Goal: Communication & Community: Answer question/provide support

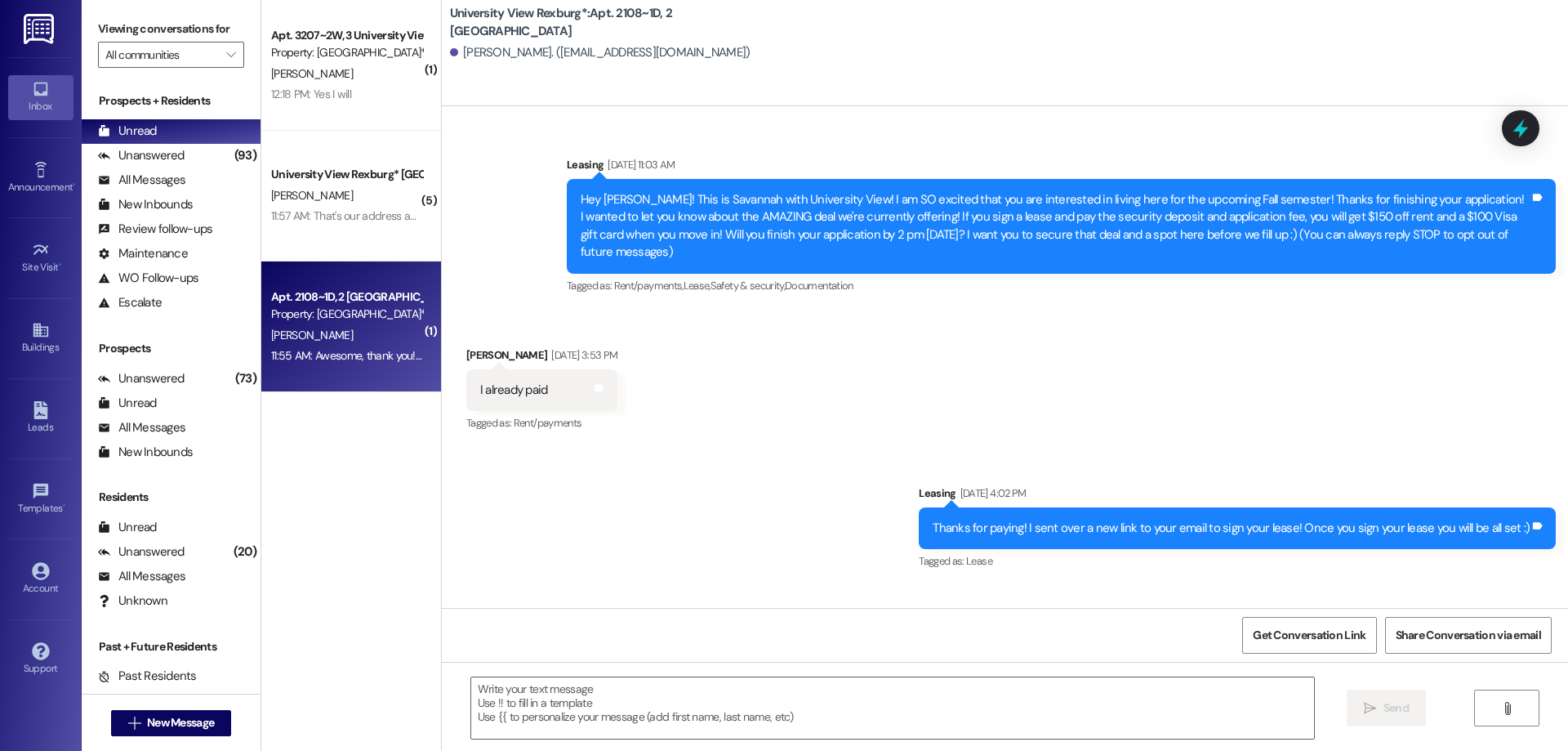
scroll to position [42405, 0]
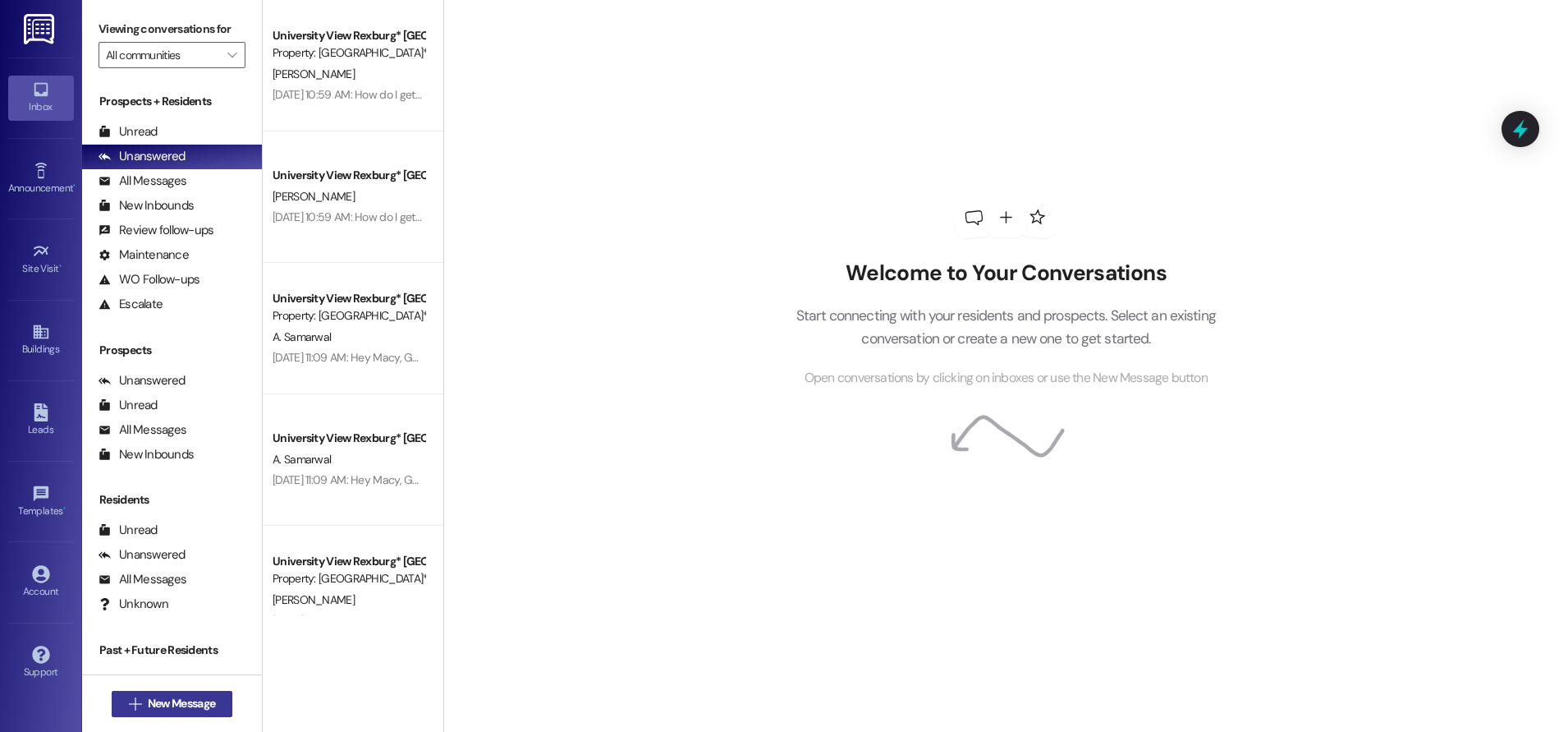
click at [190, 694] on button " New Message" at bounding box center [172, 703] width 122 height 27
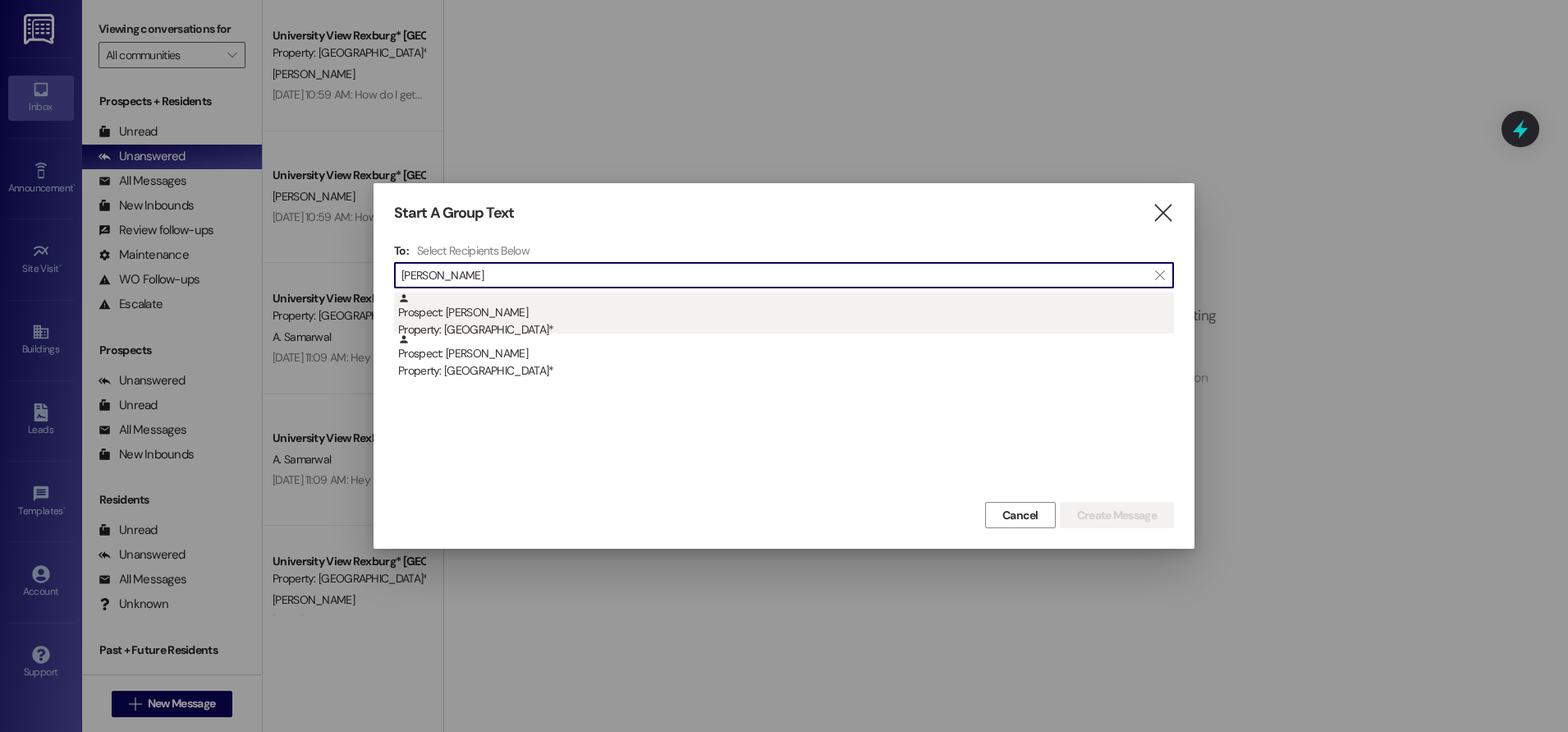
type input "[PERSON_NAME]"
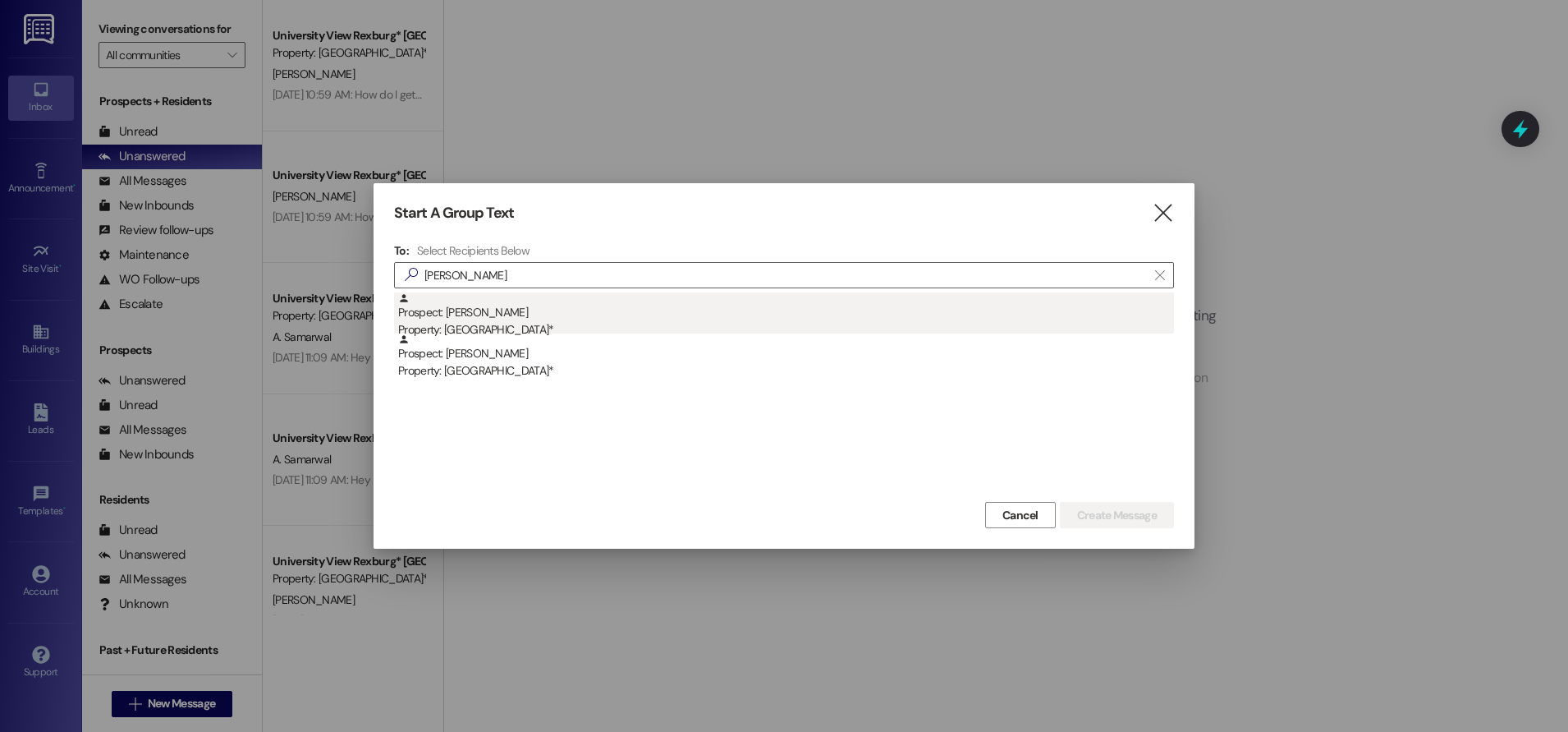
click at [548, 317] on div "Prospect: [PERSON_NAME] Property: [GEOGRAPHIC_DATA]*" at bounding box center [786, 316] width 776 height 47
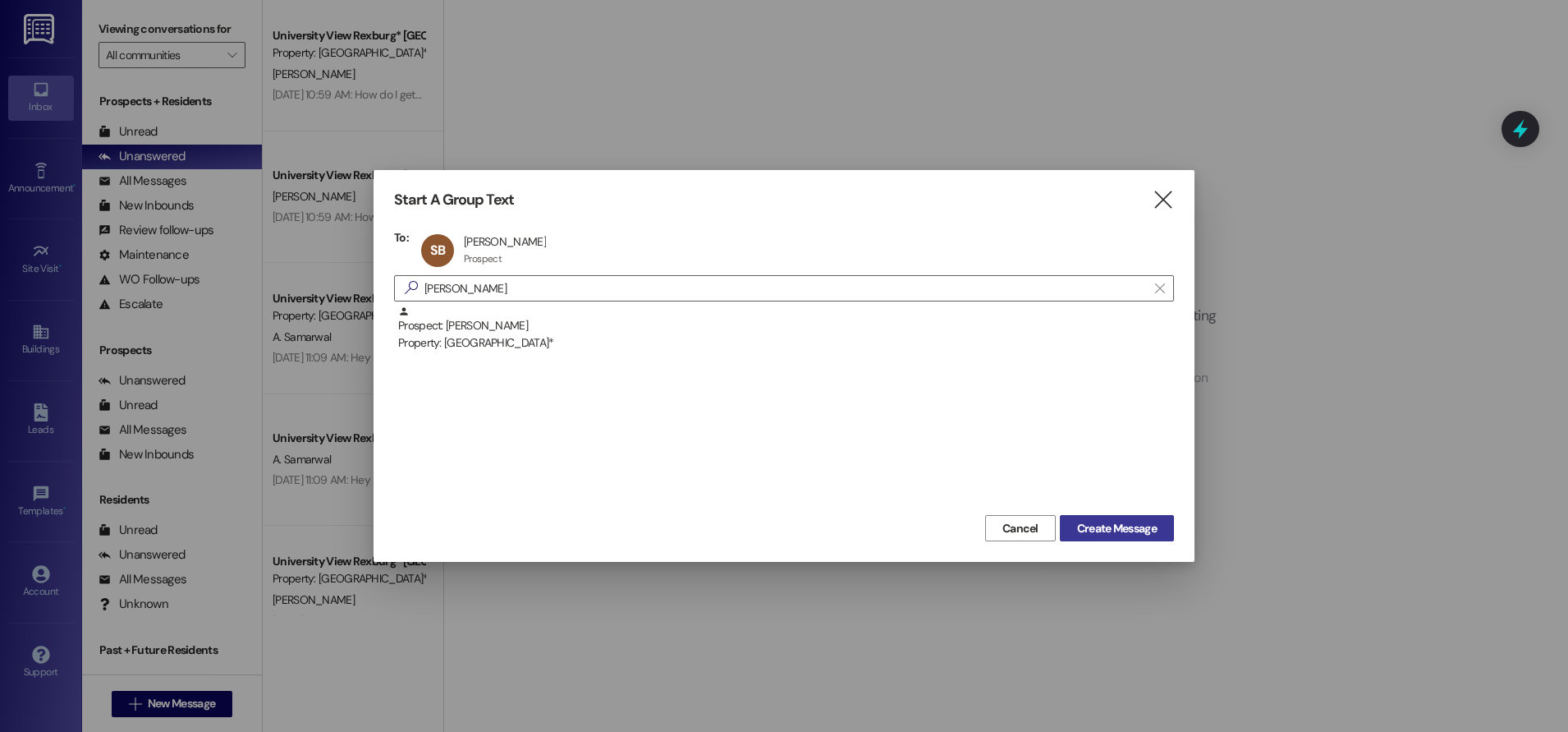
click at [1108, 524] on span "Create Message" at bounding box center [1116, 528] width 80 height 18
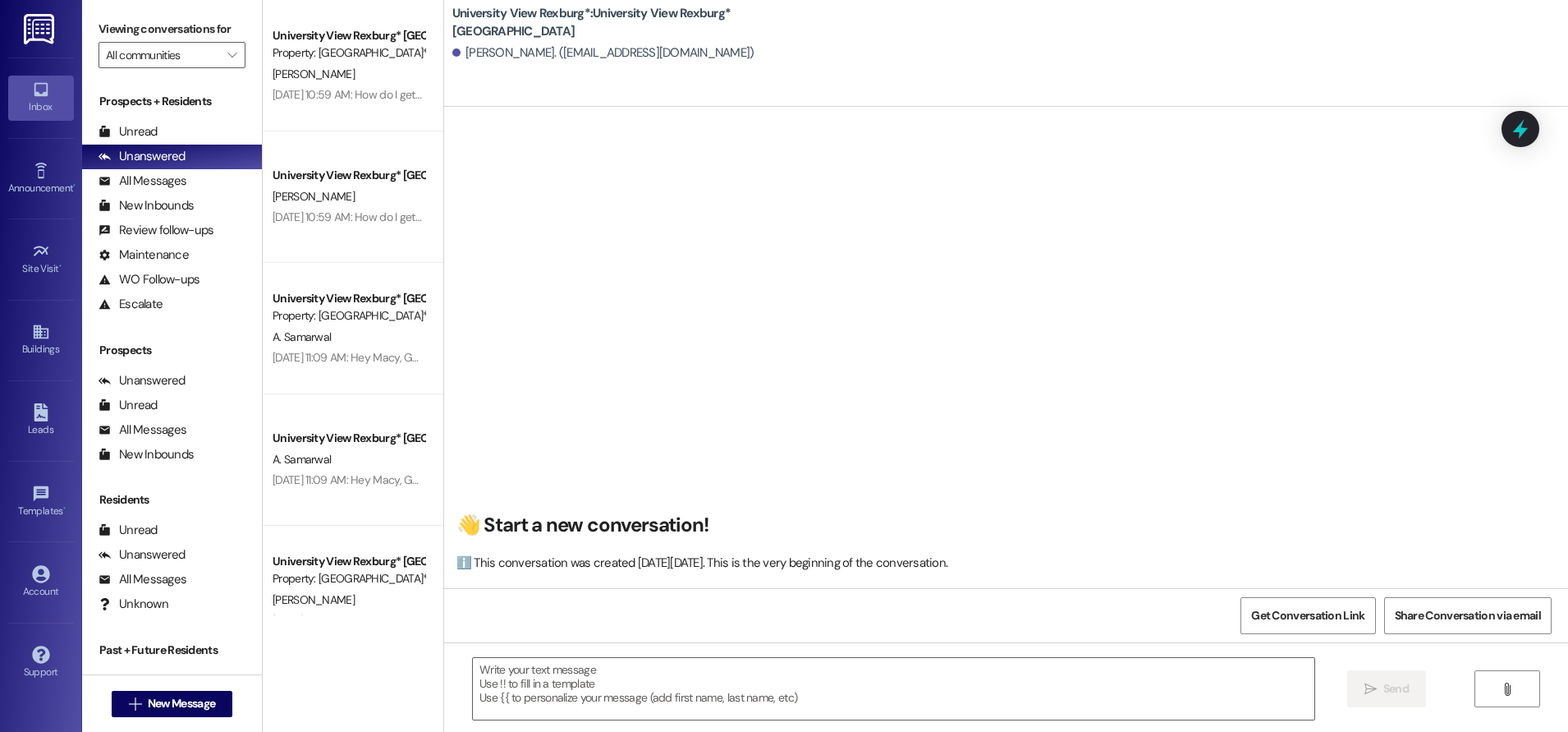
scroll to position [1, 0]
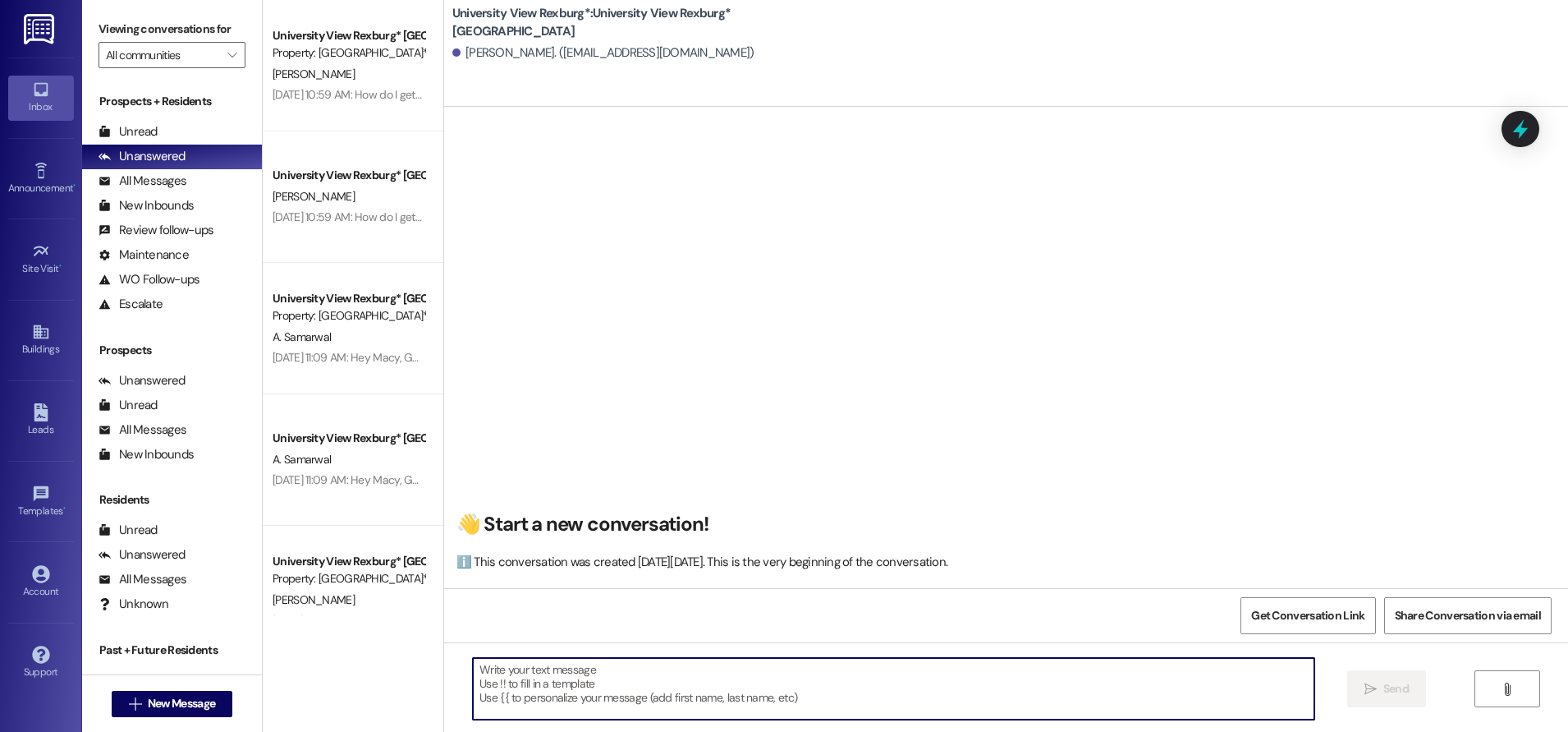
click at [595, 682] on textarea at bounding box center [893, 688] width 841 height 62
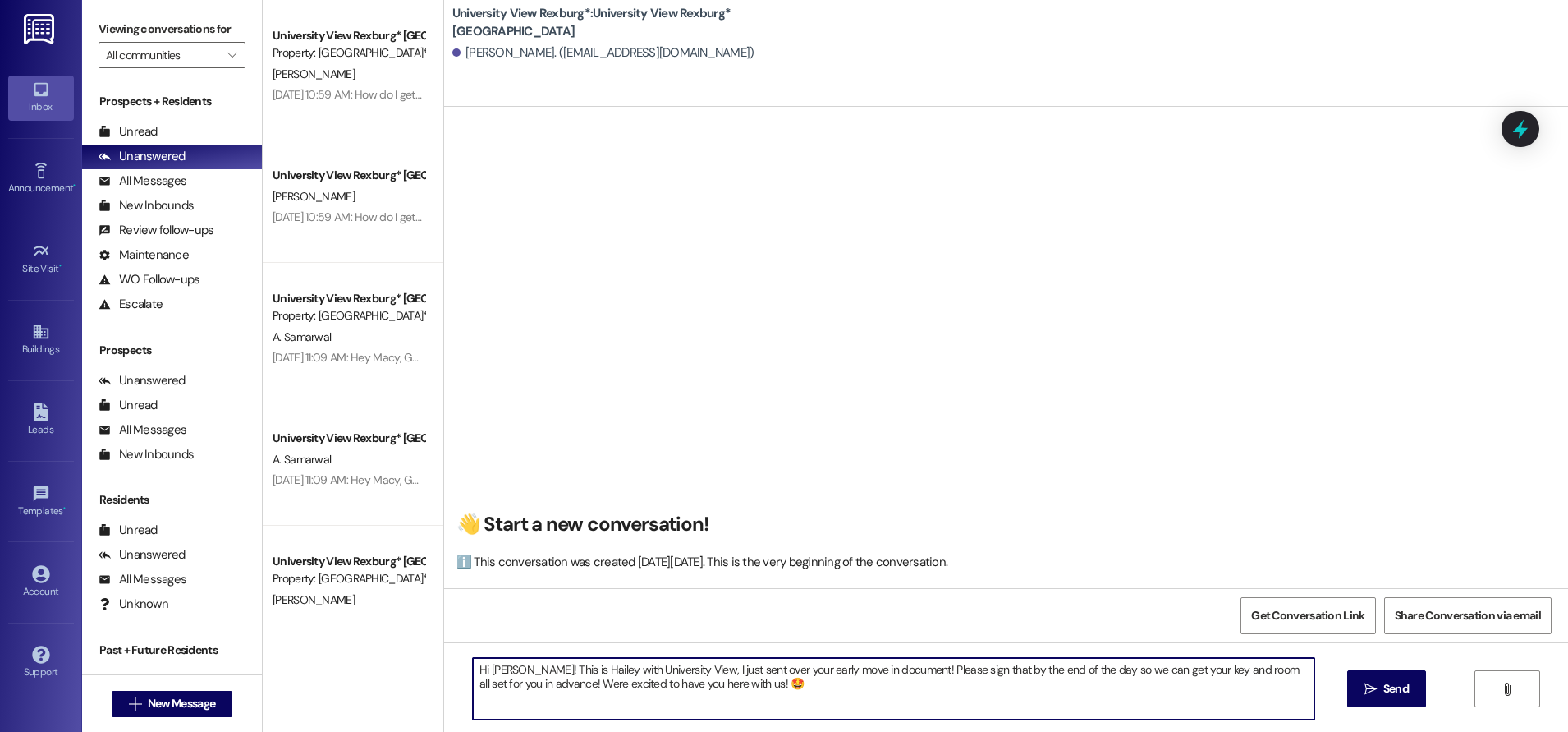
click at [1292, 670] on textarea "Hi [PERSON_NAME]! This is Hailey with University View, I just sent over your ea…" at bounding box center [893, 688] width 841 height 62
drag, startPoint x: 467, startPoint y: 667, endPoint x: 756, endPoint y: 742, distance: 298.6
click at [756, 731] on html "Inbox Go to Inbox Announcement • Send A Text Announcement Site Visit • Go to Si…" at bounding box center [784, 366] width 1568 height 732
type textarea "Hi [PERSON_NAME]! This is Hailey with University View, I just sent over your ea…"
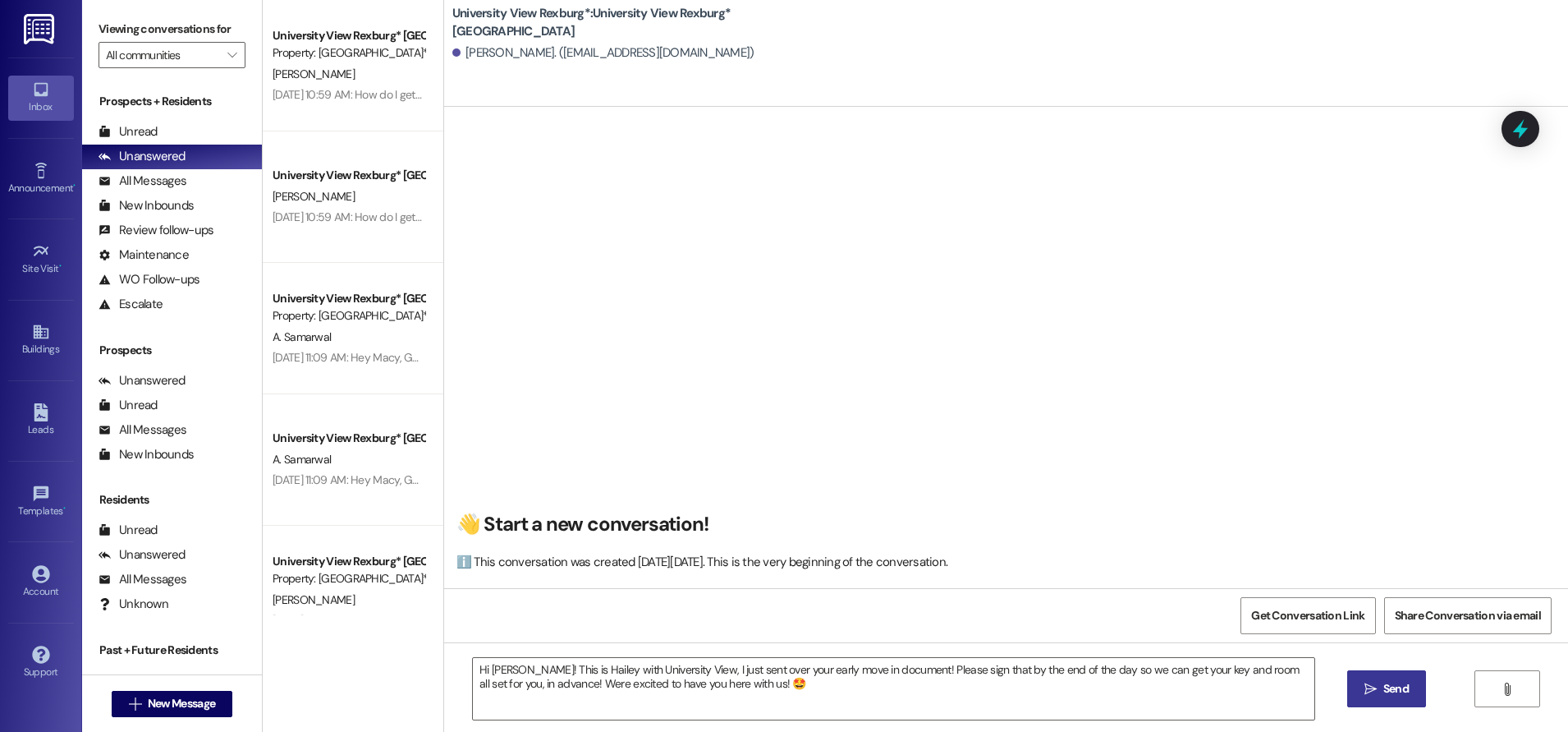
click at [1383, 686] on span "Send" at bounding box center [1396, 689] width 26 height 18
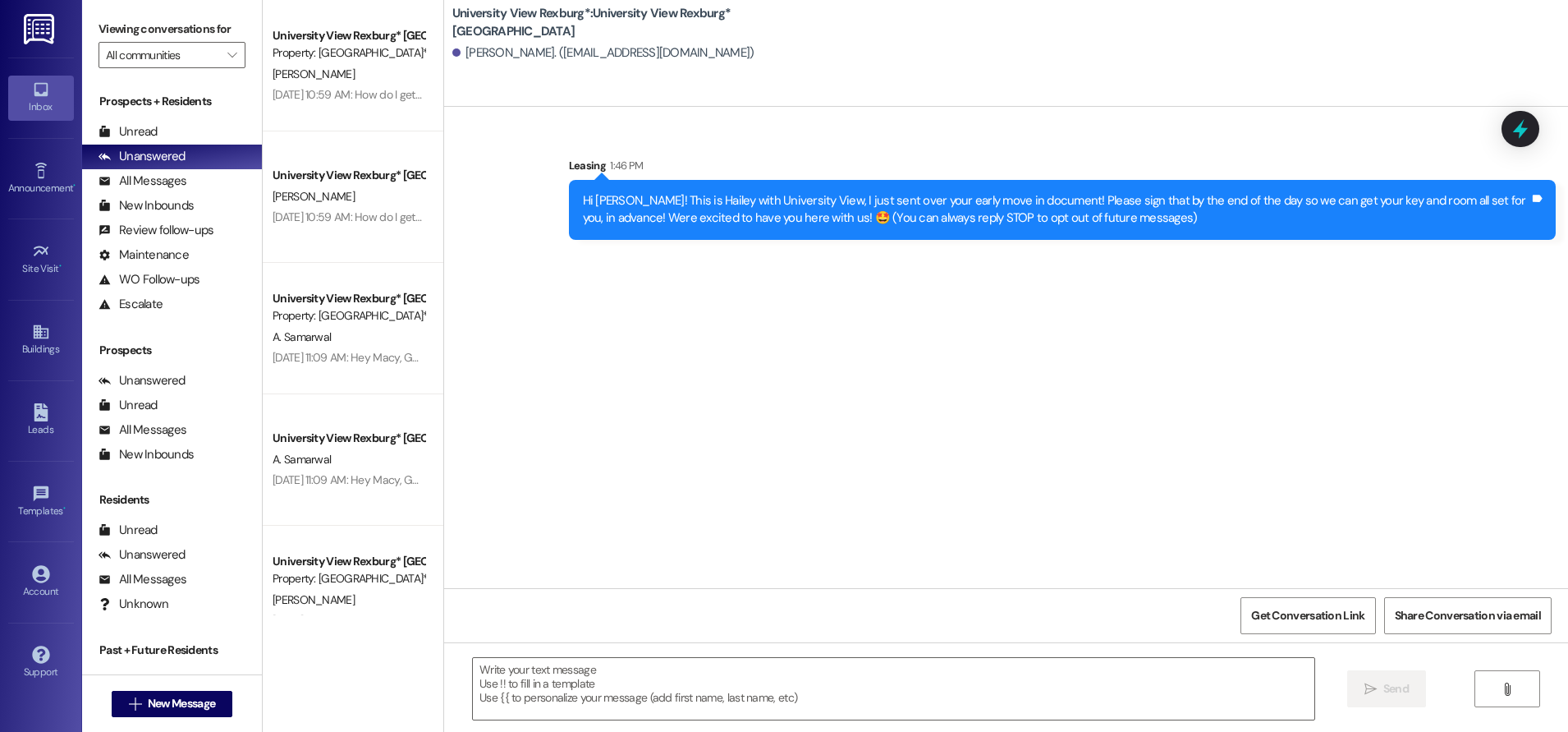
scroll to position [0, 0]
click at [171, 705] on span "New Message" at bounding box center [181, 703] width 67 height 18
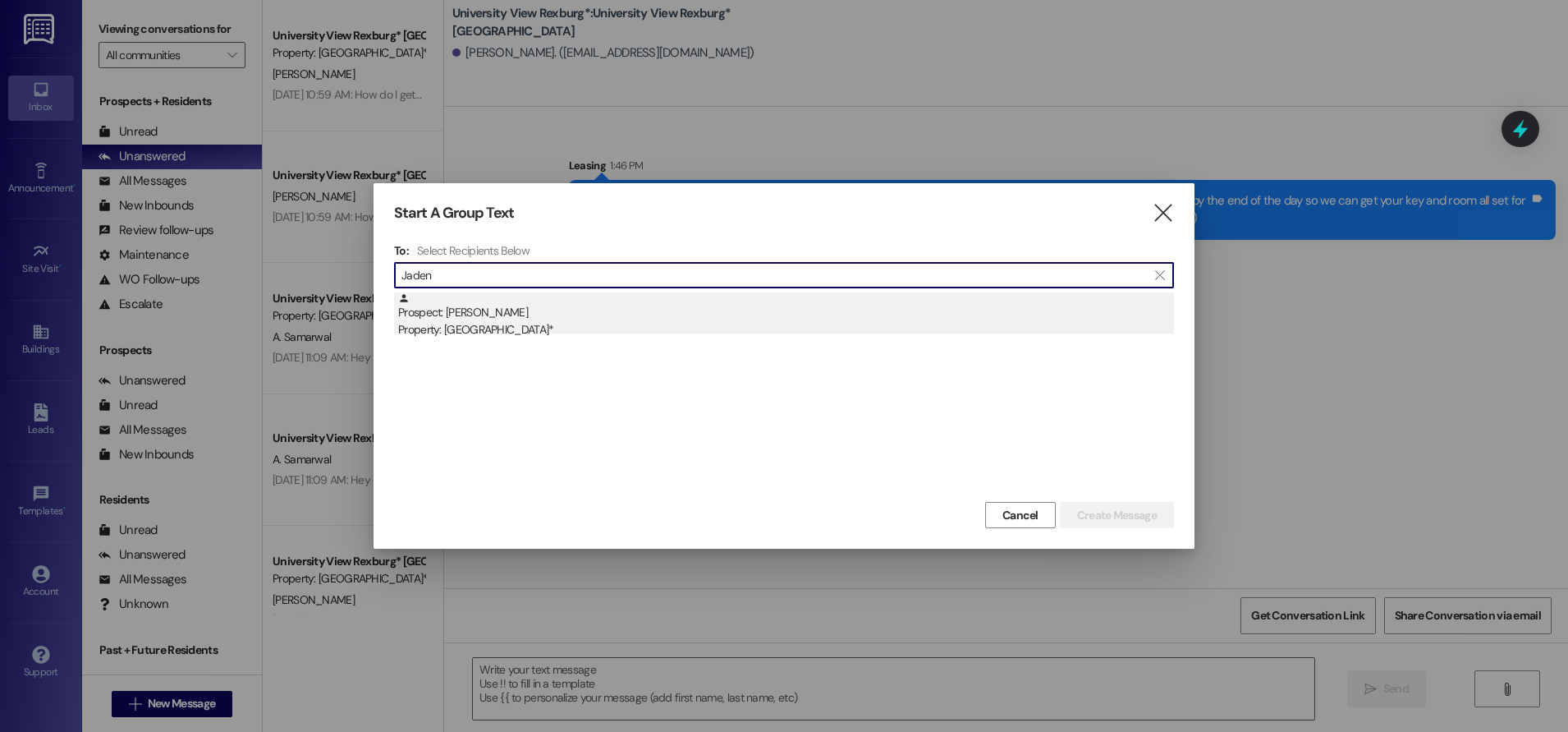
type input "Jaden"
click at [513, 330] on div "Property: [GEOGRAPHIC_DATA]*" at bounding box center [786, 330] width 776 height 18
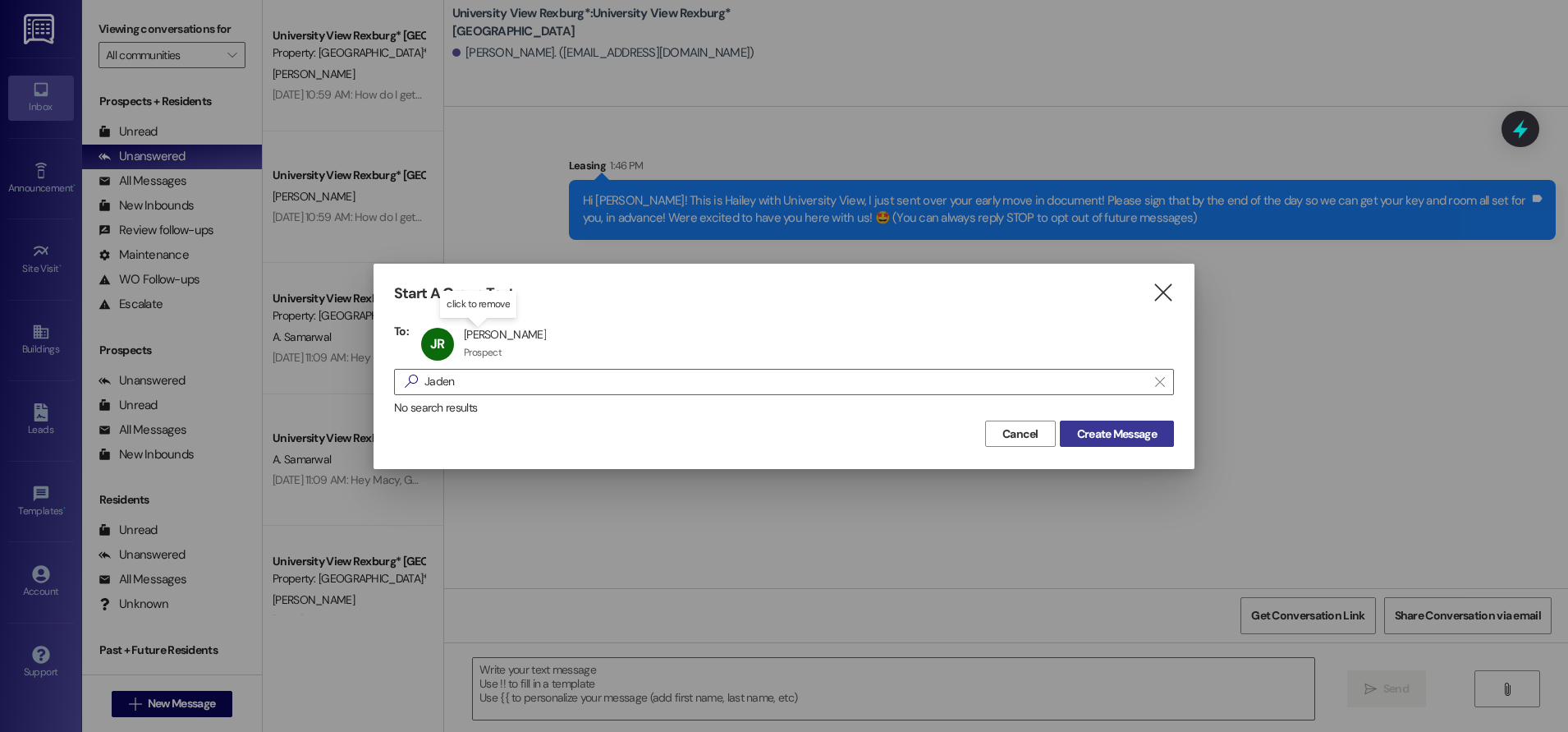
click at [1099, 435] on span "Create Message" at bounding box center [1116, 434] width 80 height 18
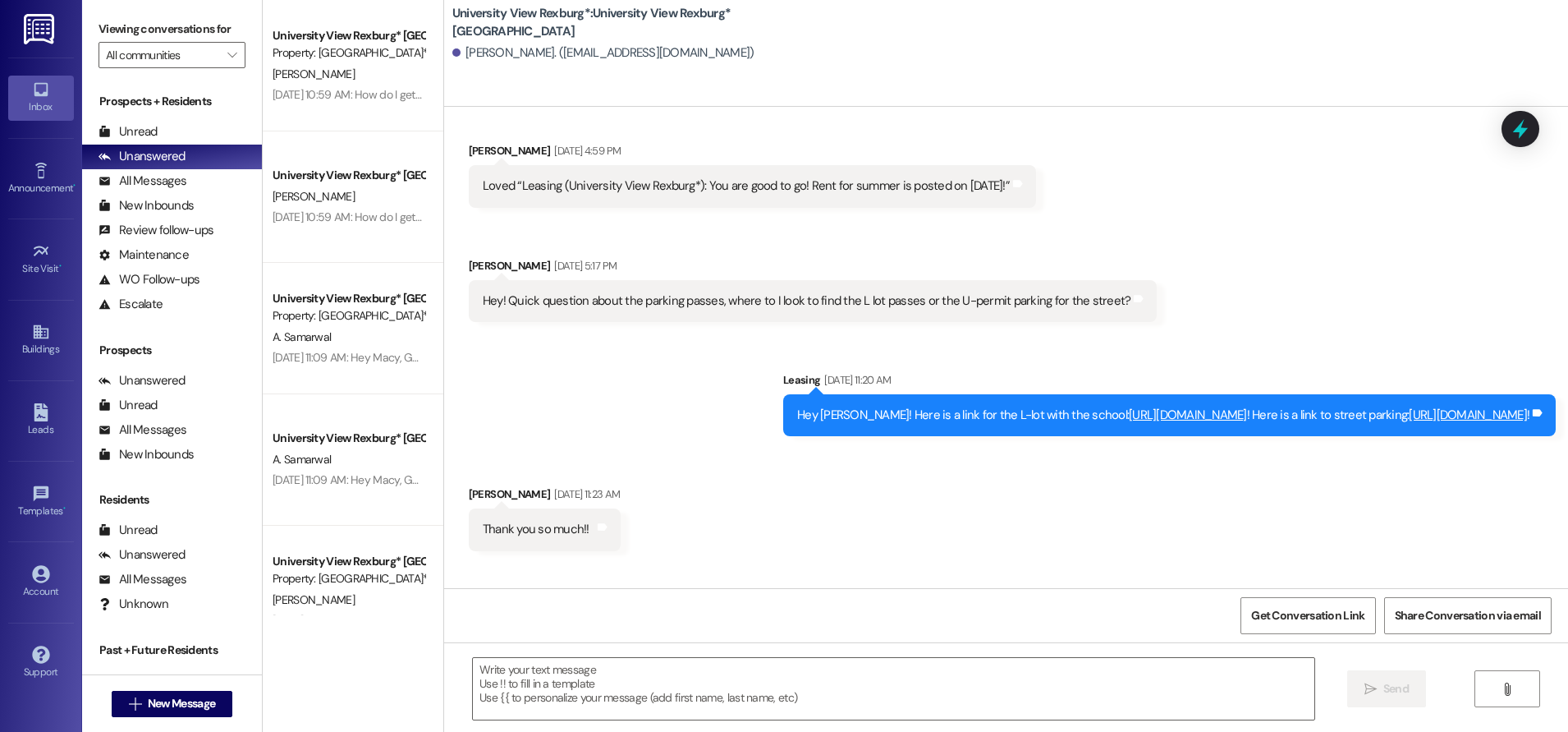
scroll to position [4296, 0]
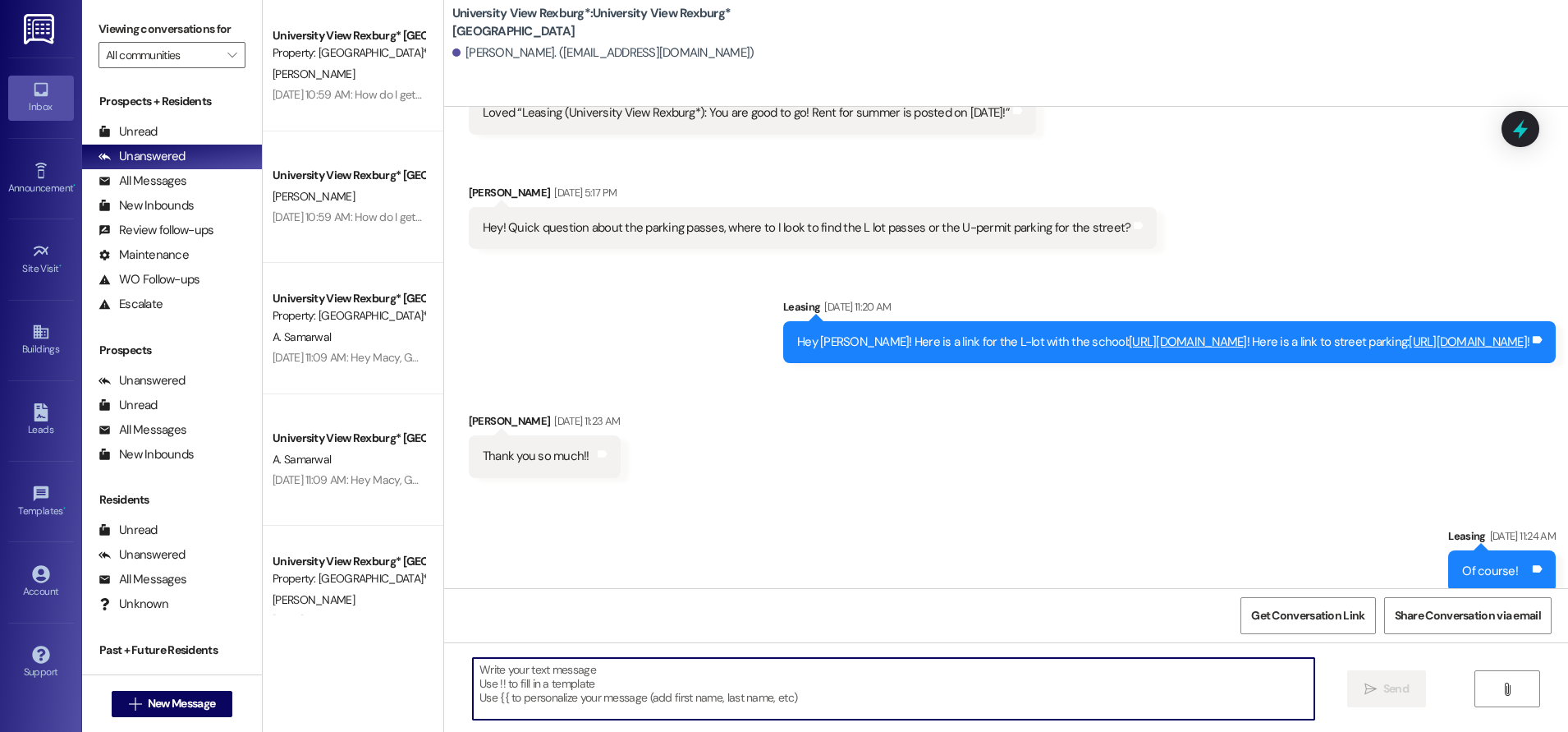
click at [798, 693] on textarea at bounding box center [893, 688] width 841 height 62
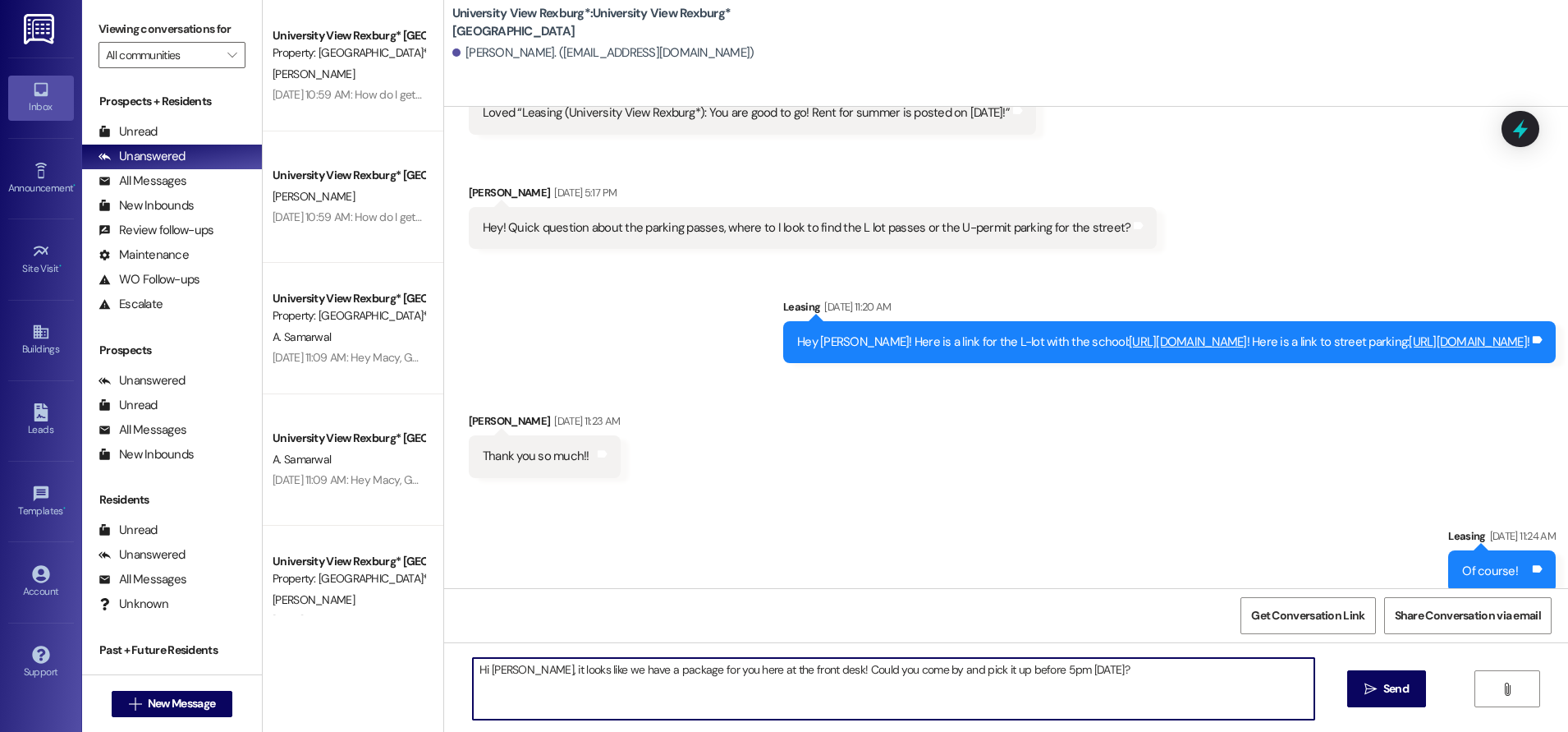
click at [507, 665] on textarea "Hi [PERSON_NAME], it looks like we have a package for you here at the front des…" at bounding box center [893, 688] width 841 height 62
click at [658, 666] on textarea "Hi [PERSON_NAME], it looks like we have a package for you here at the front des…" at bounding box center [893, 688] width 841 height 62
click at [745, 670] on textarea "Hi [PERSON_NAME], it looks like we have a package here, for you here at the fro…" at bounding box center [893, 688] width 841 height 62
drag, startPoint x: 752, startPoint y: 668, endPoint x: 754, endPoint y: 722, distance: 54.0
click at [752, 687] on textarea "Hi [PERSON_NAME], it looks like we have a package here, for you at the front de…" at bounding box center [893, 688] width 841 height 62
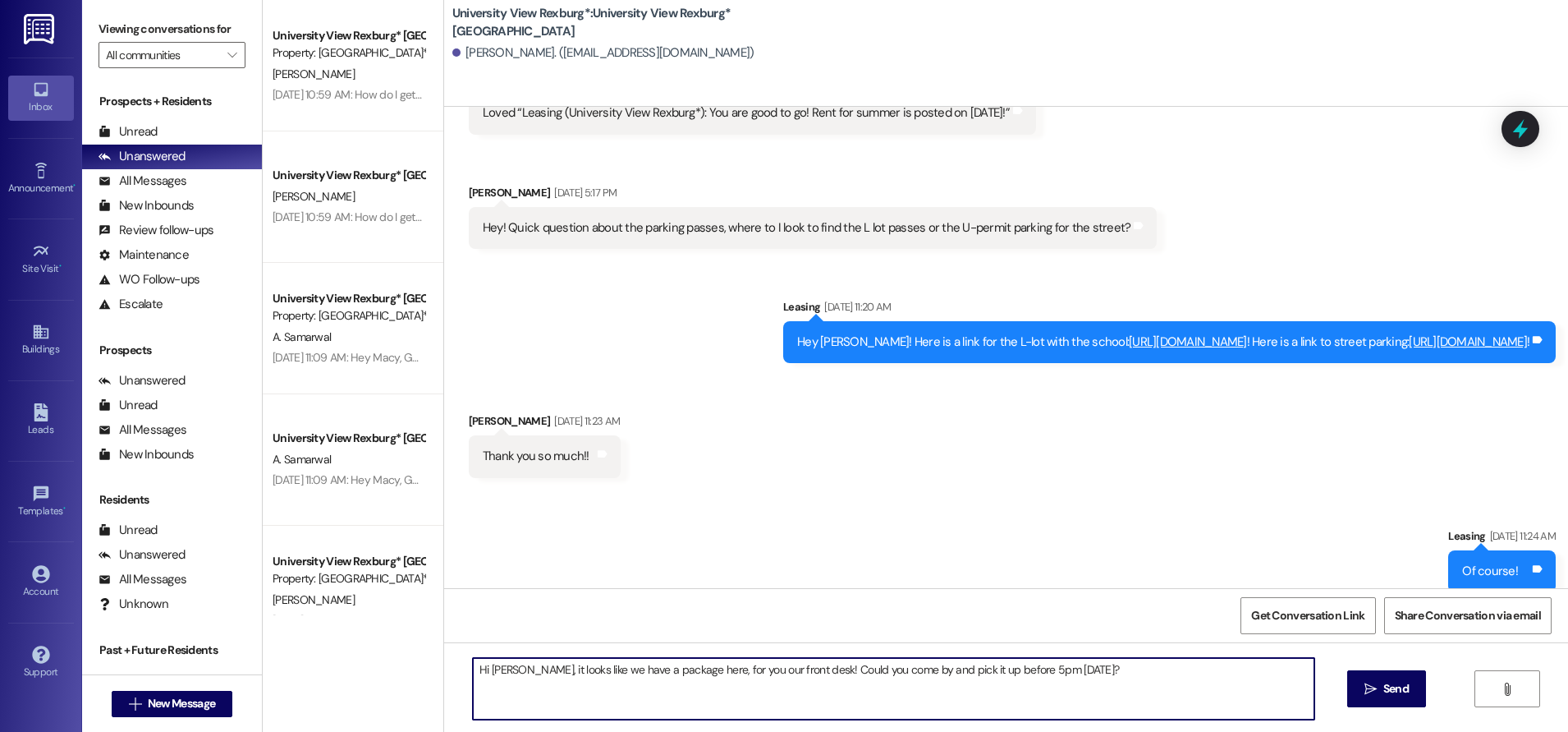
click at [1059, 666] on textarea "Hi [PERSON_NAME], it looks like we have a package here, for you our front desk!…" at bounding box center [893, 688] width 841 height 62
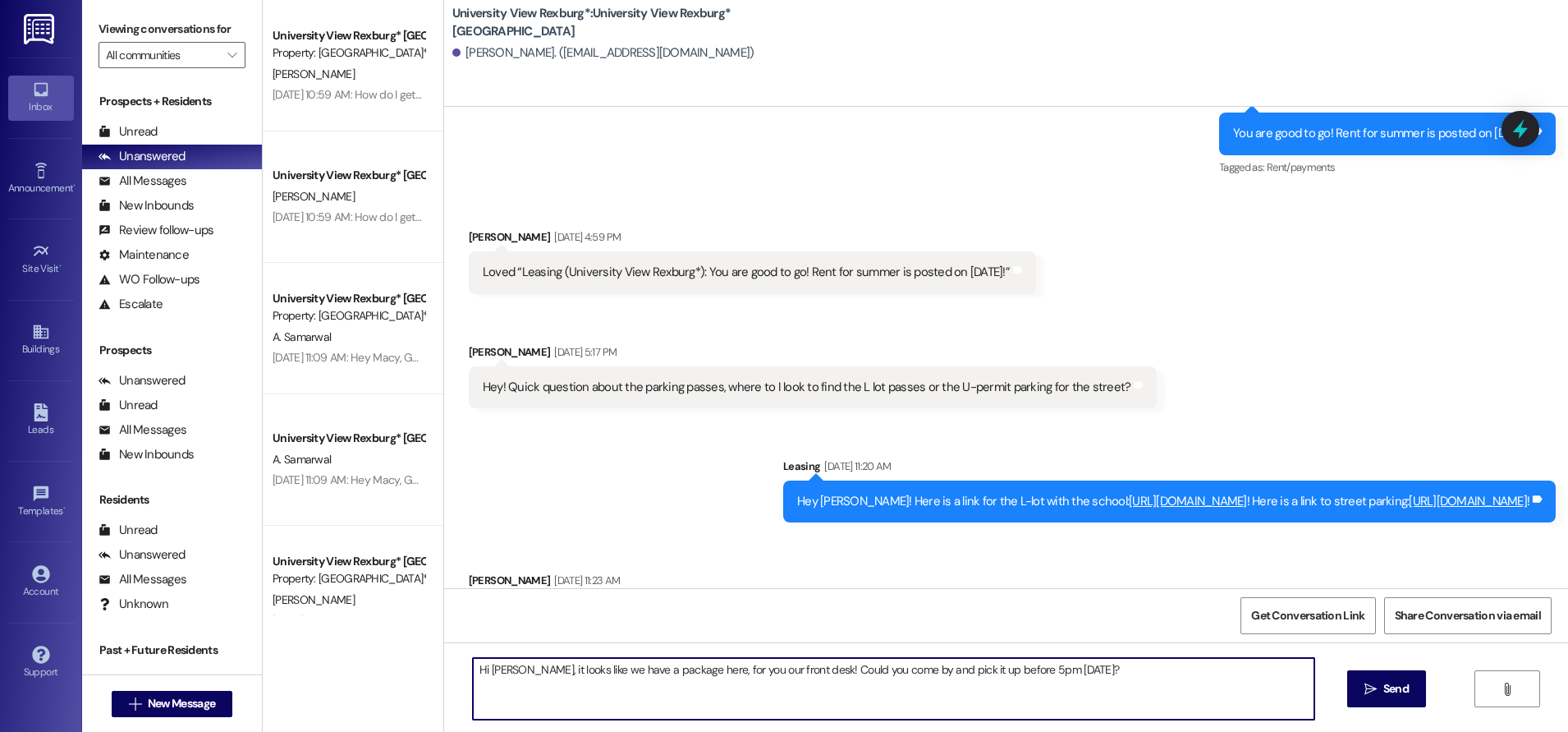
scroll to position [4131, 0]
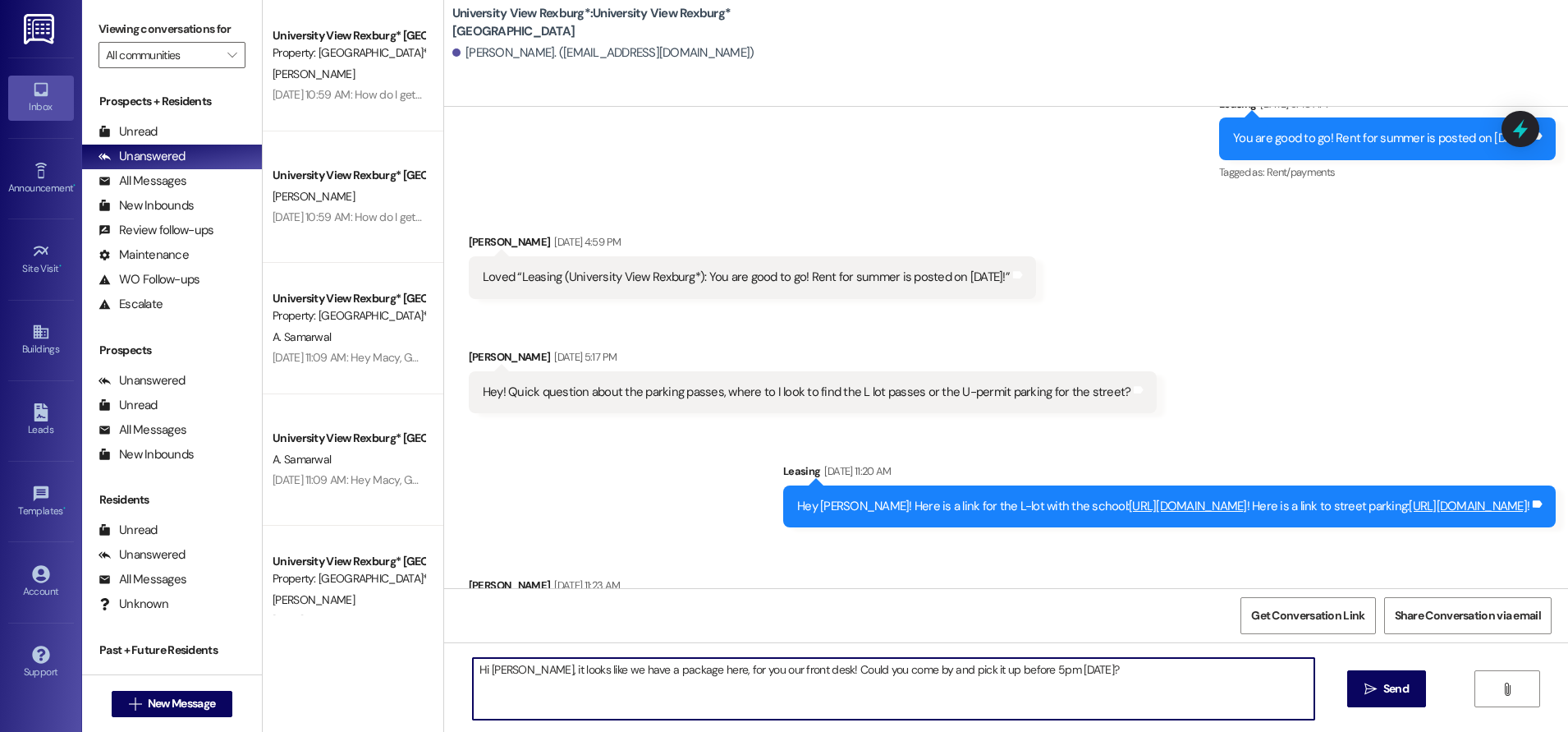
click at [499, 665] on textarea "Hi [PERSON_NAME], it looks like we have a package here, for you our front desk!…" at bounding box center [893, 688] width 841 height 62
click at [1057, 661] on textarea "Hi [PERSON_NAME], it looks like we have a package here, for you our front desk!…" at bounding box center [893, 688] width 841 height 62
type textarea "Hi [PERSON_NAME], it looks like we have a package here, for you our front desk!…"
click at [1383, 682] on span "Send" at bounding box center [1396, 689] width 26 height 18
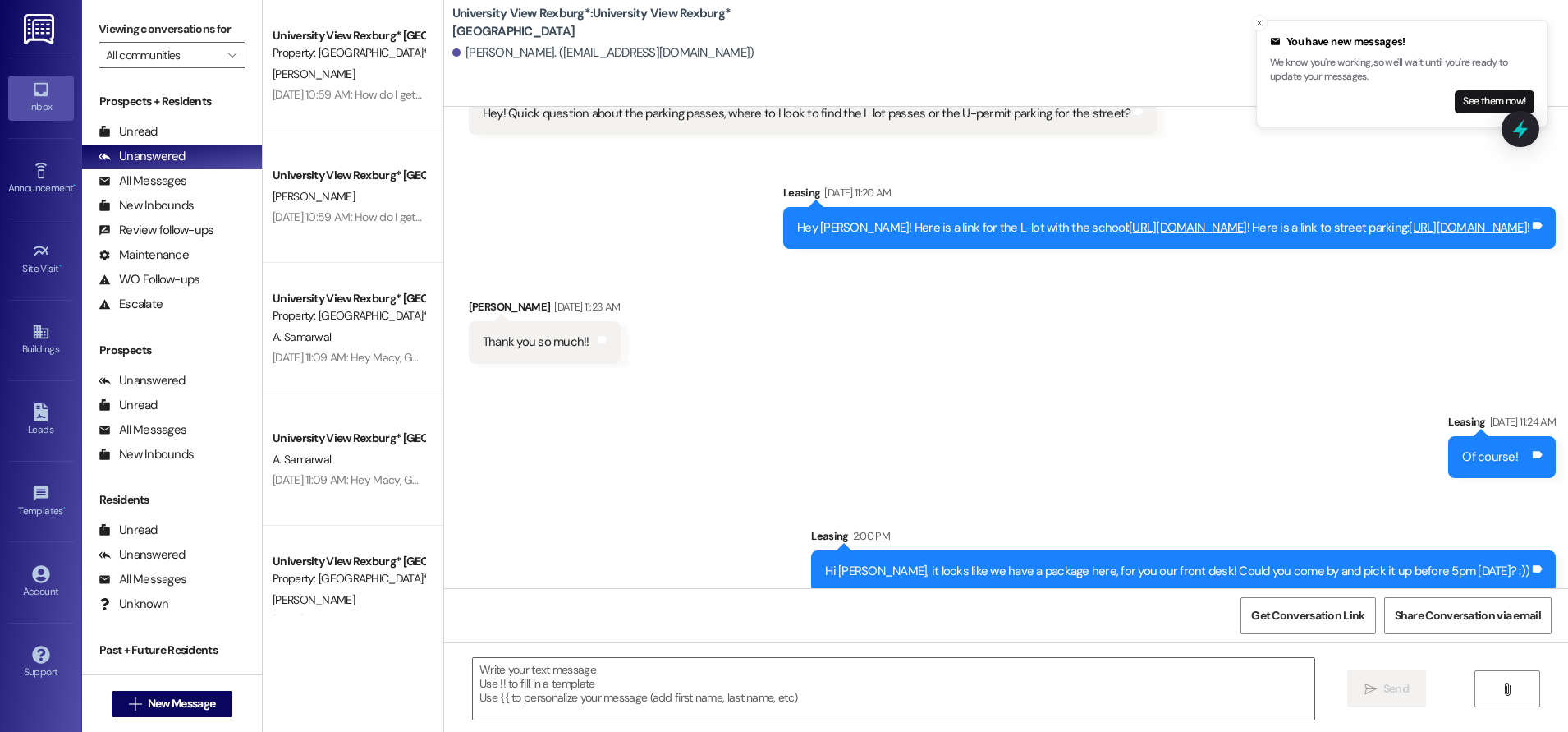
scroll to position [4523, 0]
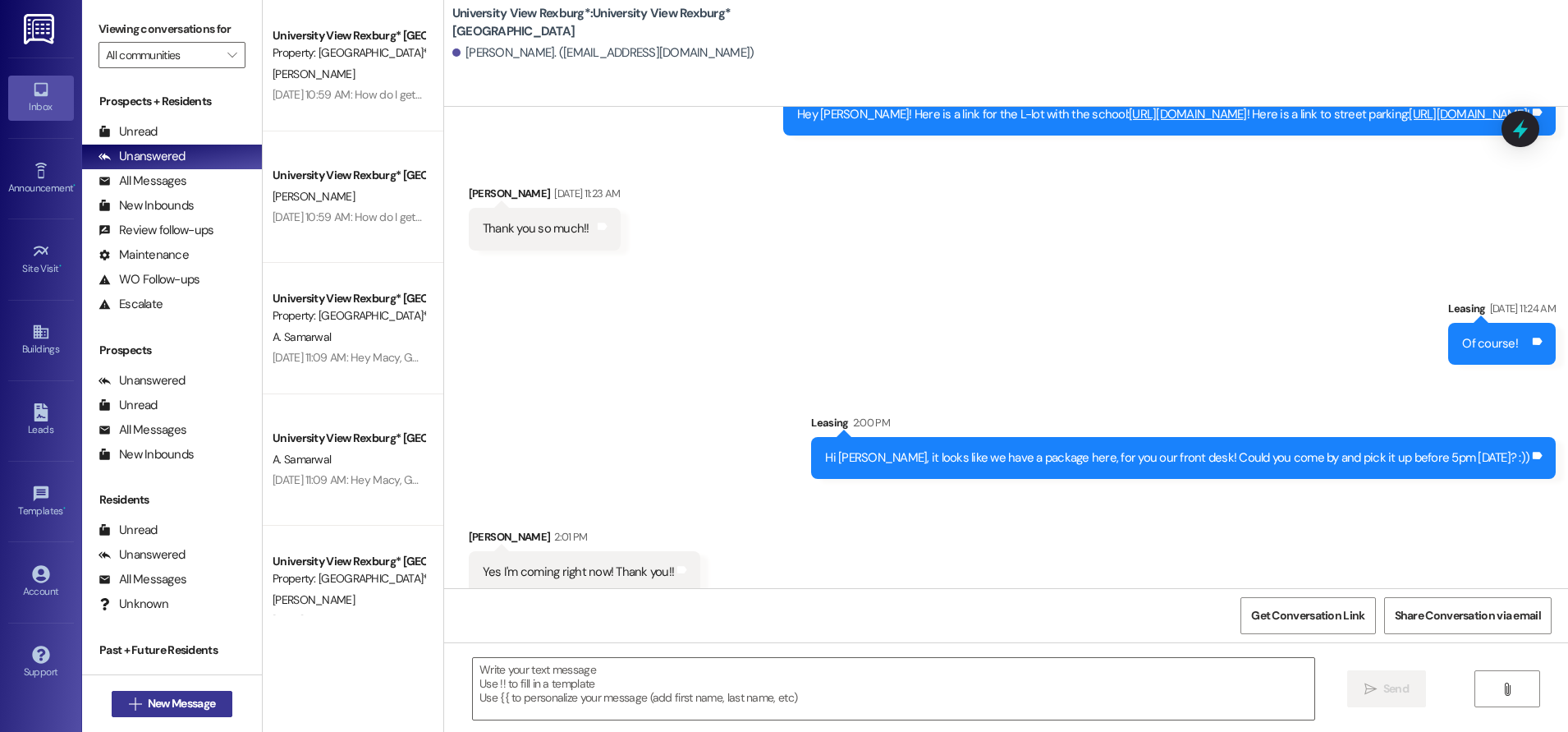
click at [162, 702] on span "New Message" at bounding box center [181, 703] width 67 height 18
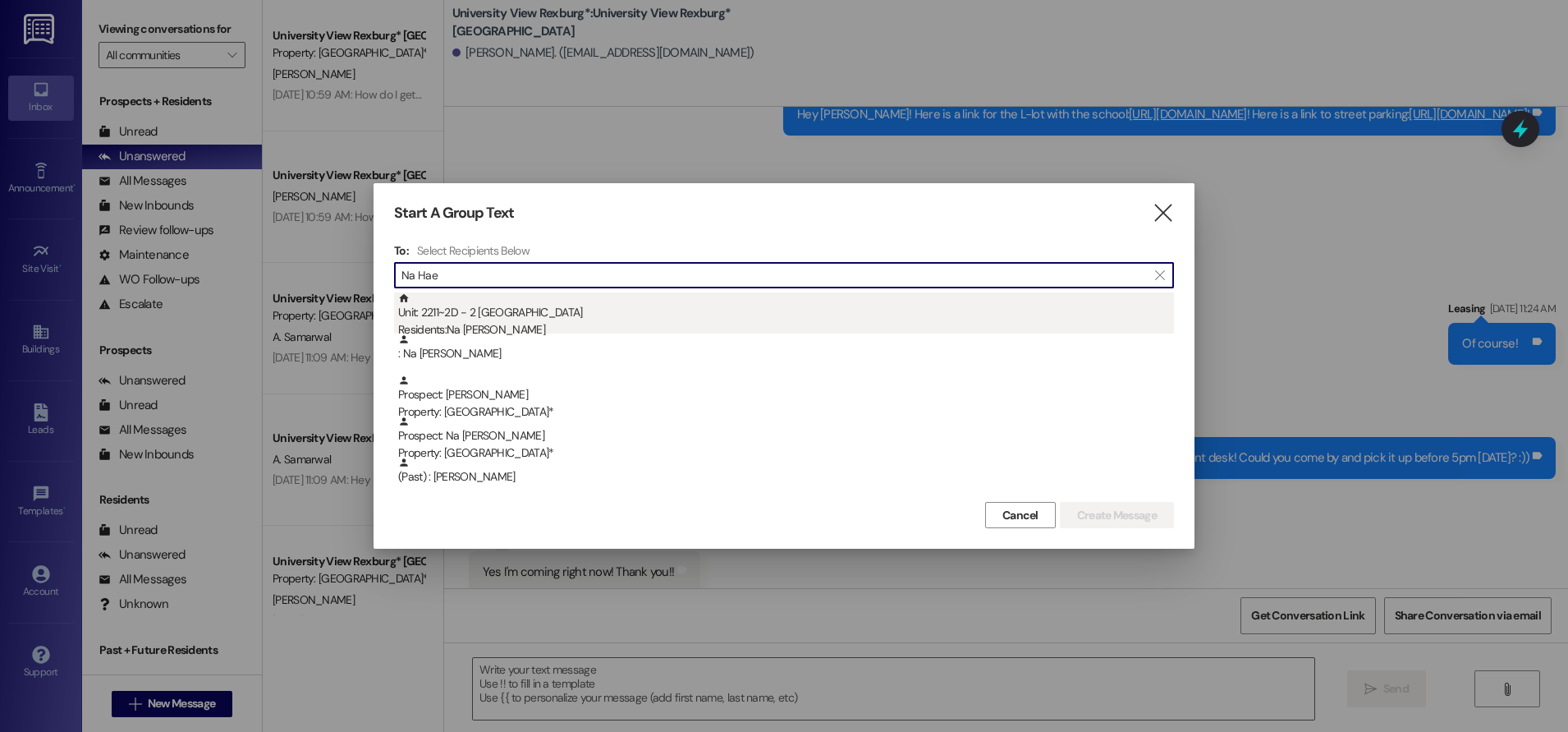
type input "Na Hae"
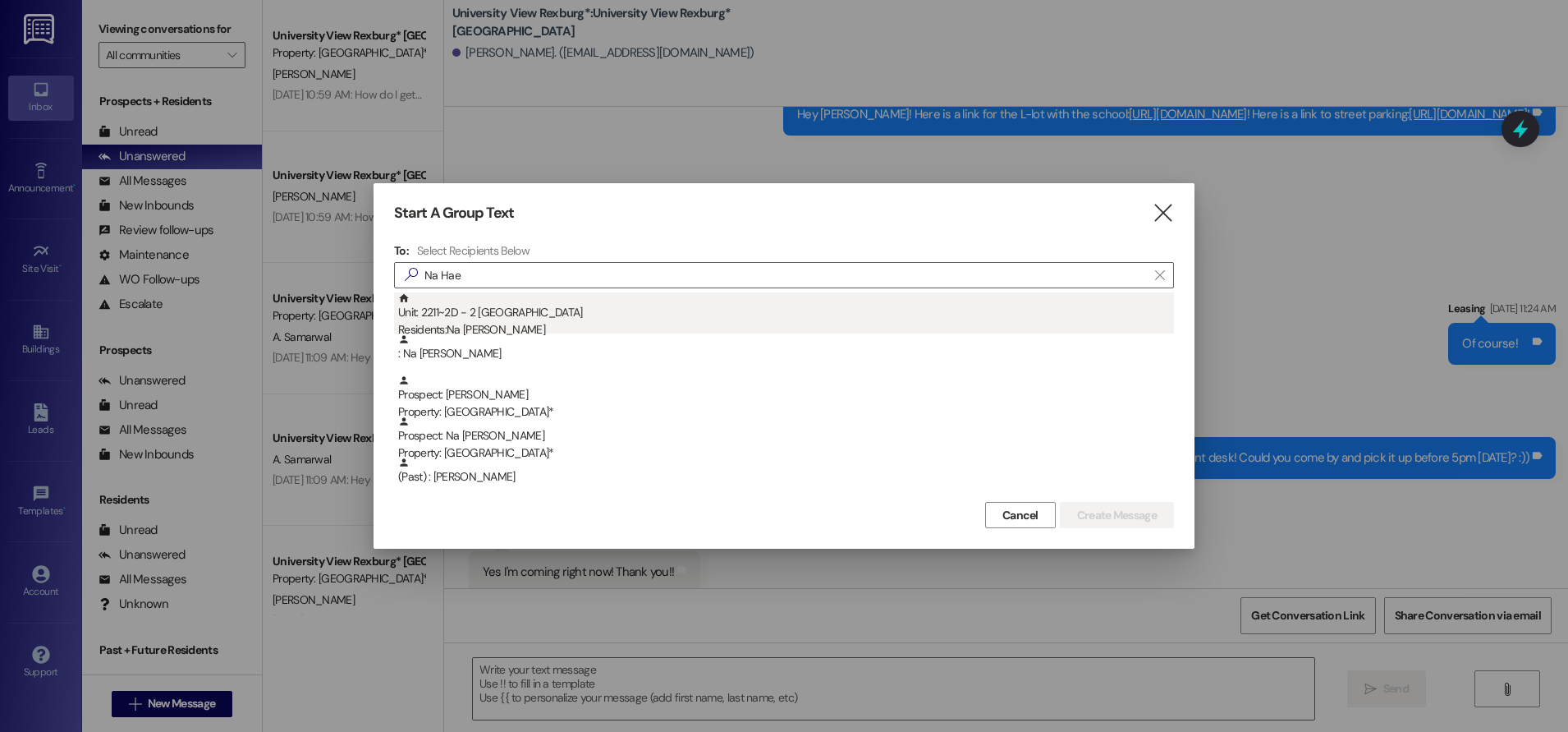
click at [522, 319] on div "Unit: 2211~2D - 2 University View Rexburg Residents: [GEOGRAPHIC_DATA][PERSON_N…" at bounding box center [786, 316] width 776 height 47
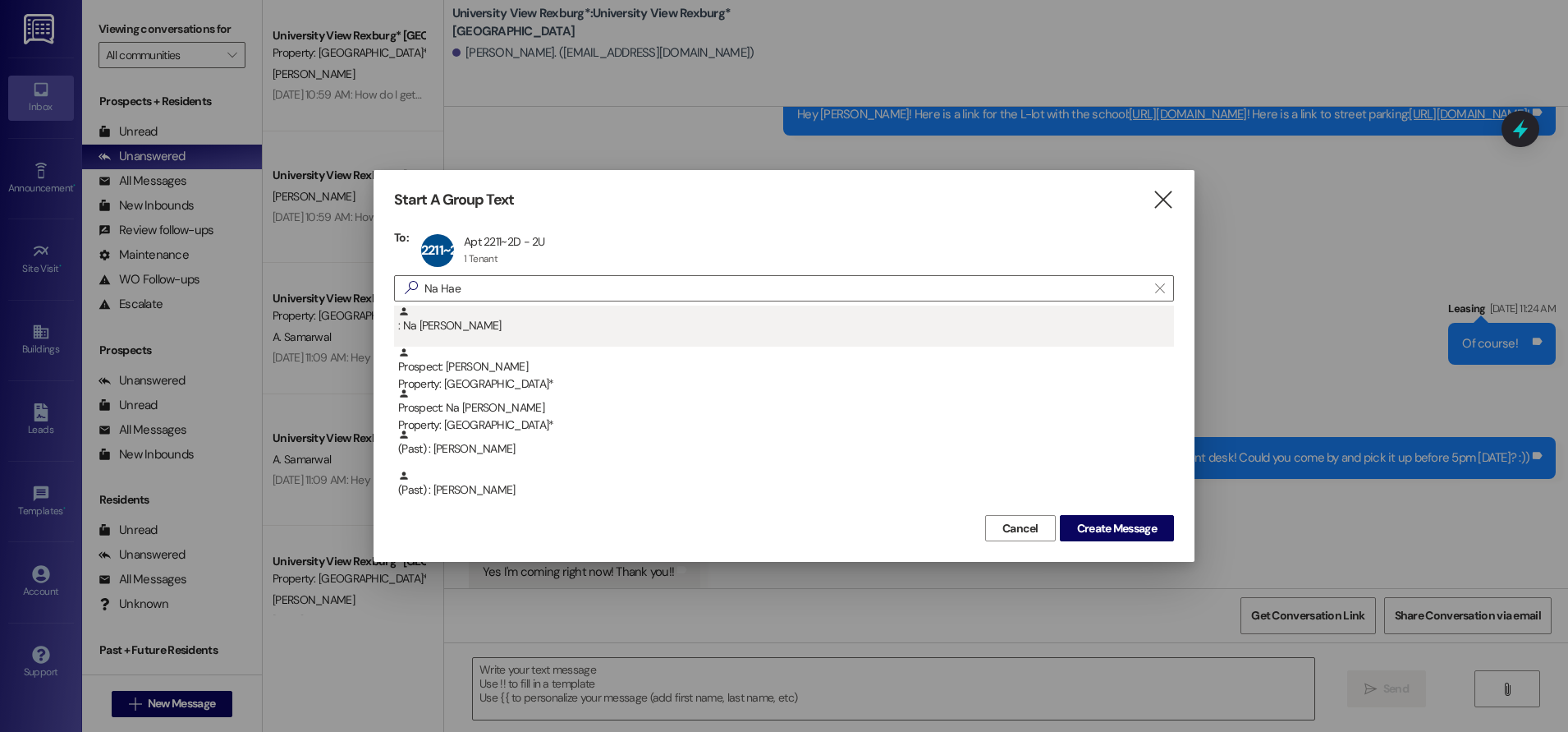
click at [614, 324] on div ": Na [PERSON_NAME]" at bounding box center [786, 319] width 776 height 29
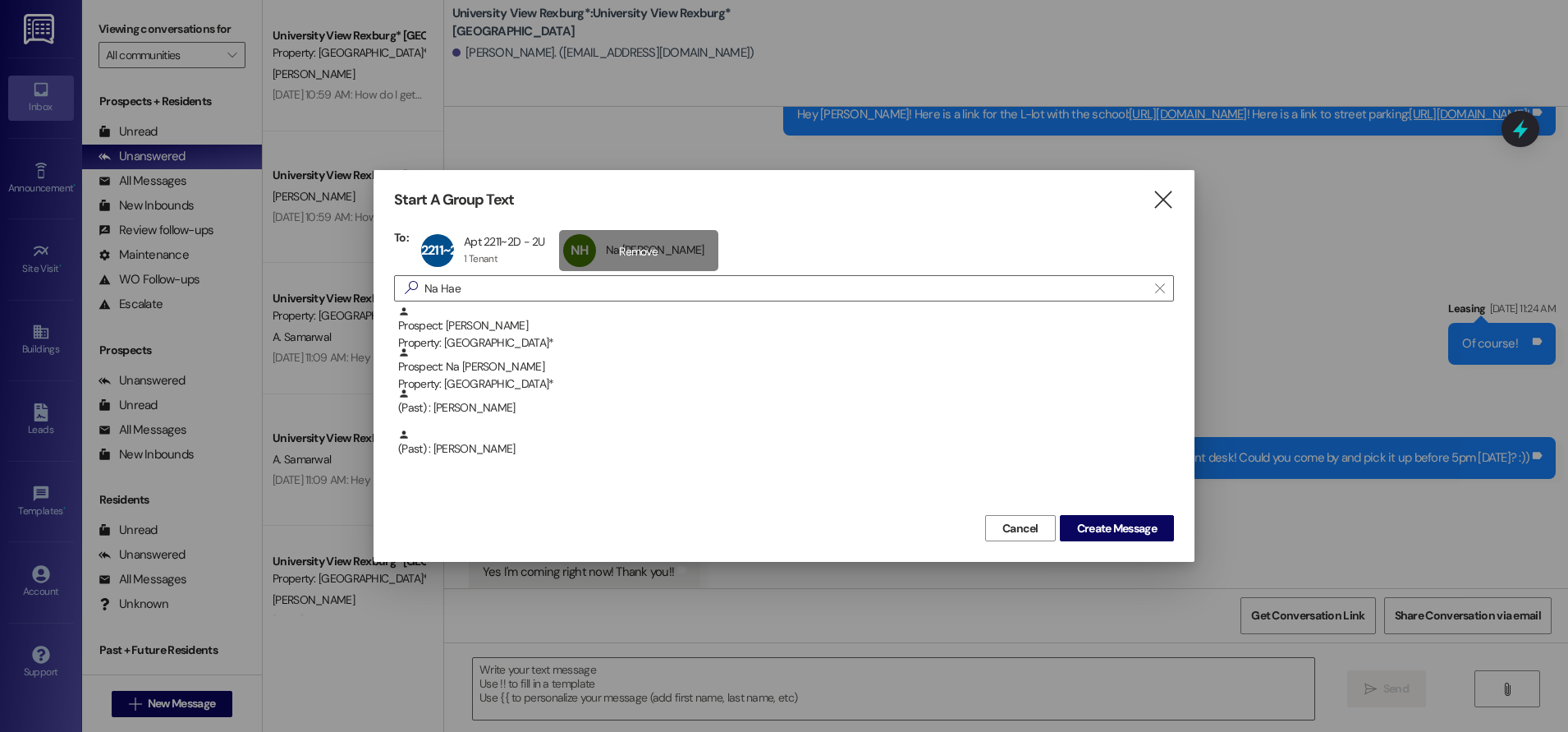
click at [626, 246] on div "NH Na [PERSON_NAME] Na [PERSON_NAME] click to remove" at bounding box center [638, 251] width 159 height 41
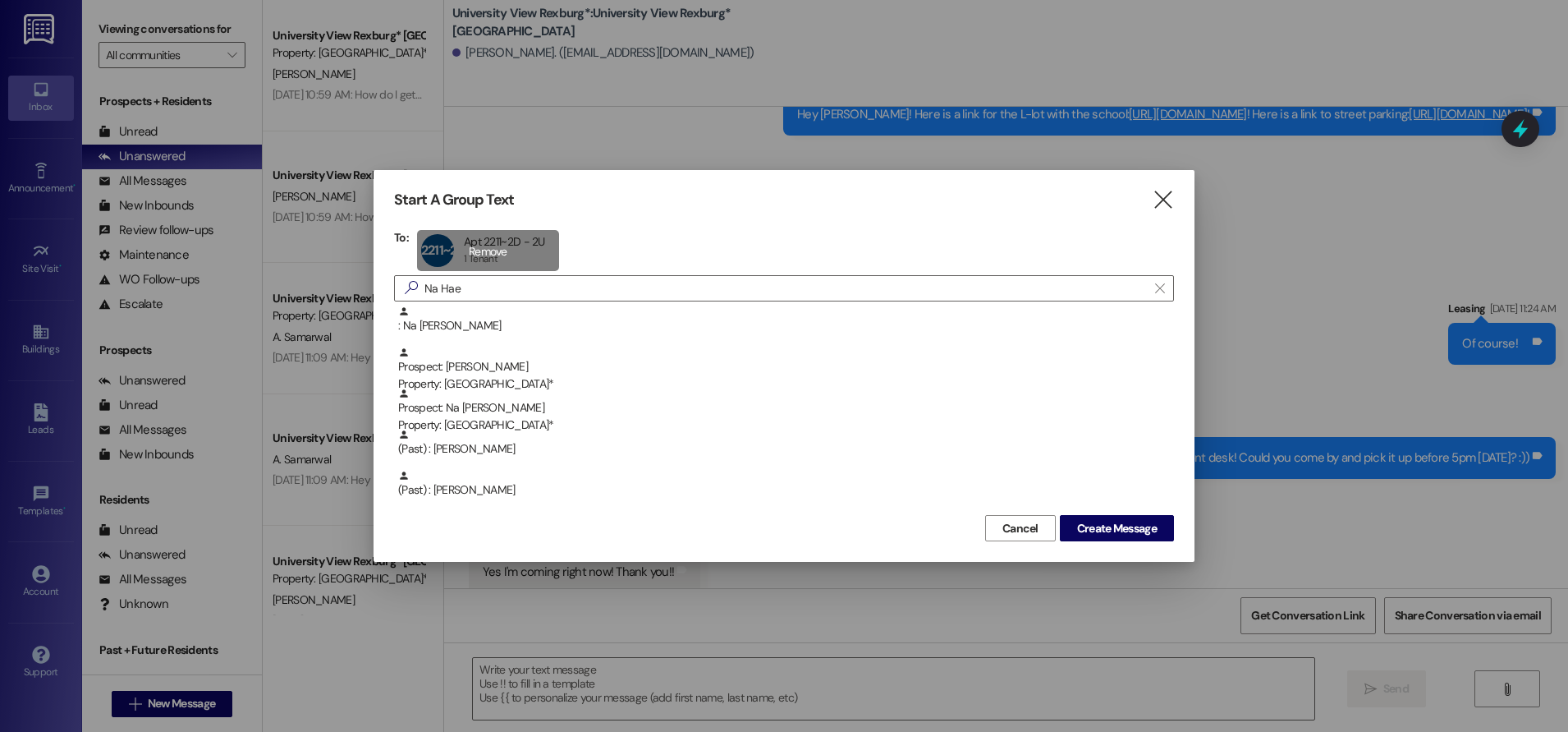
click at [499, 252] on div "2211~2D Apt 2211~2D - 2U Apt 2211~2D - 2U 1 Tenant 1 Tenant click to remove" at bounding box center [488, 251] width 142 height 41
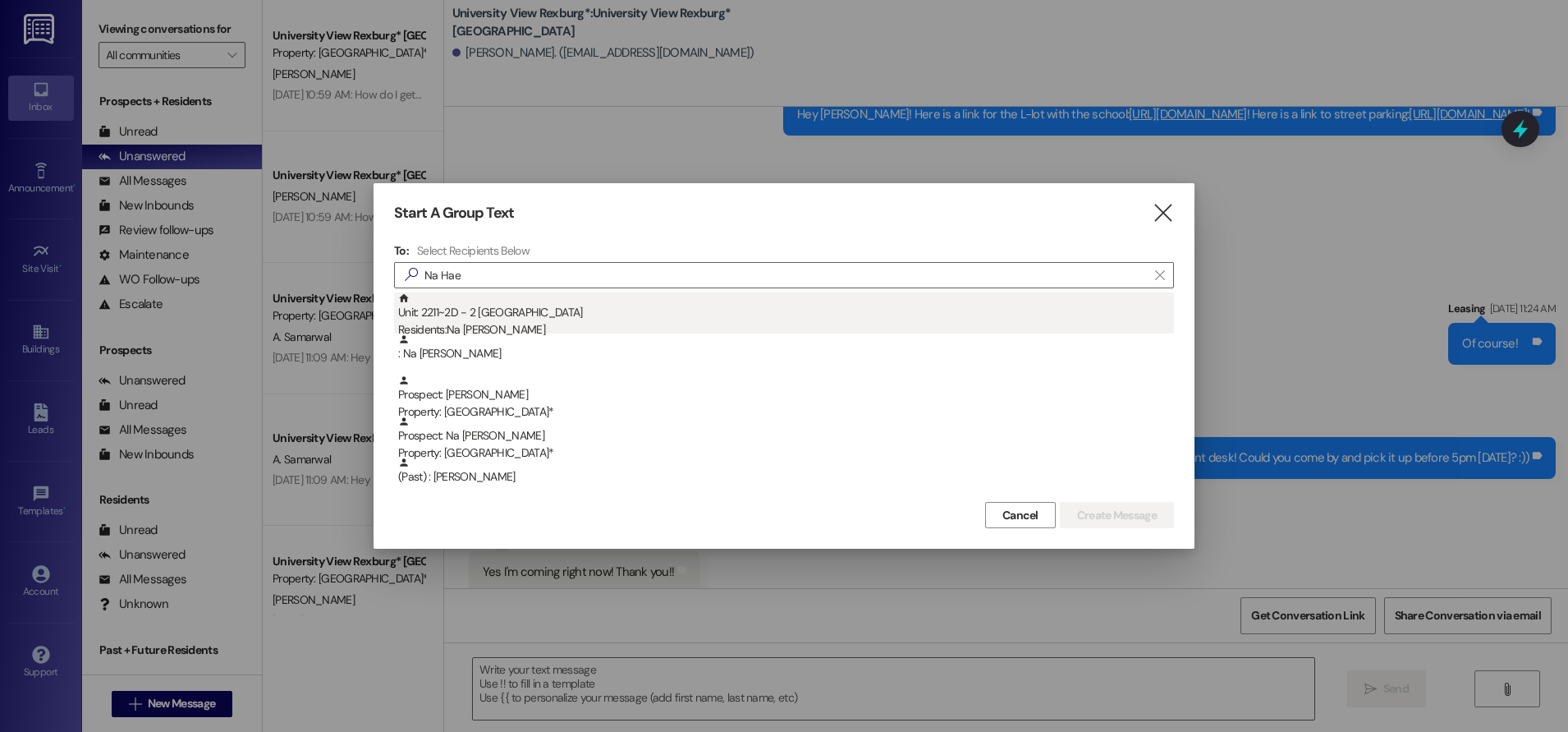
click at [466, 321] on div "Residents: Na [PERSON_NAME]" at bounding box center [786, 330] width 776 height 18
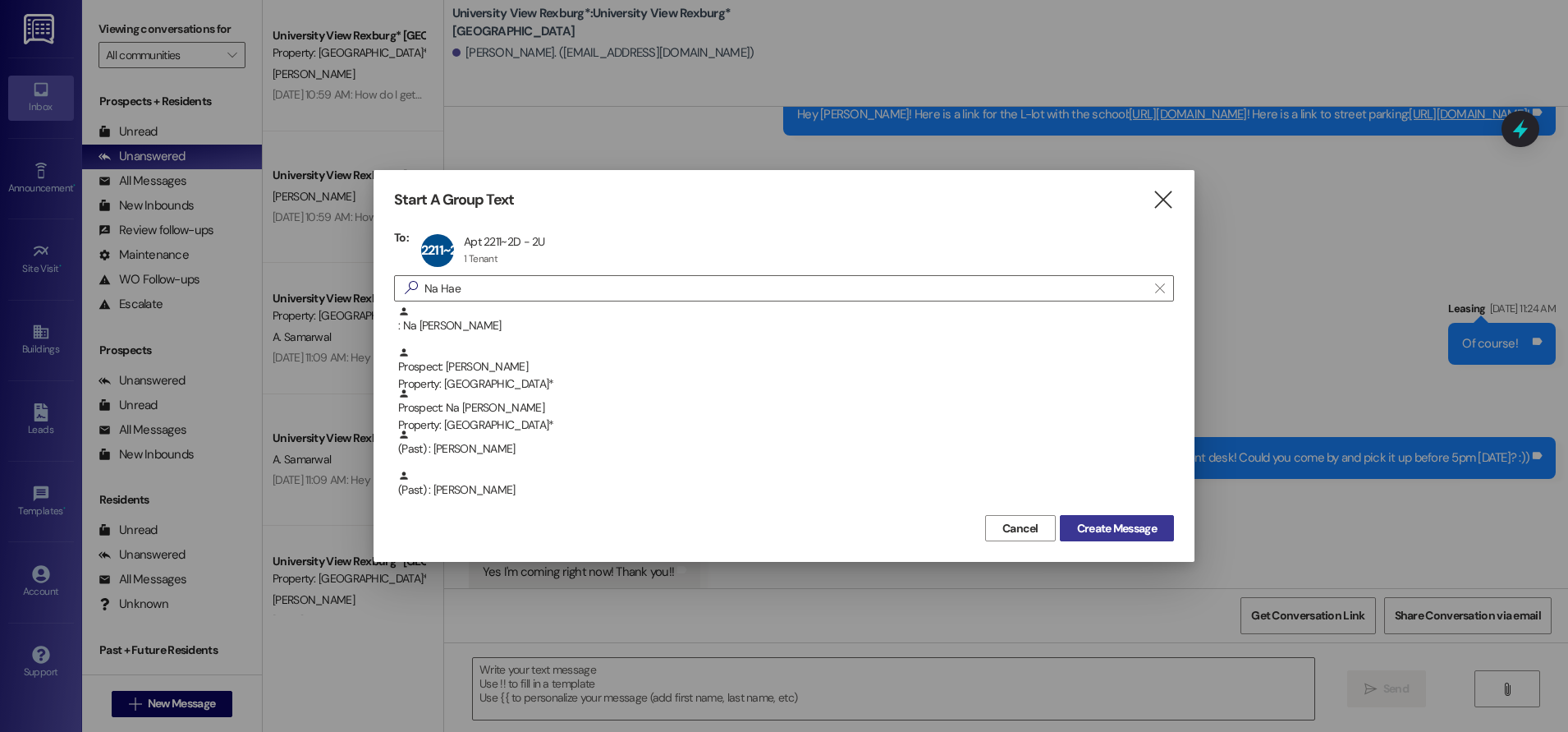
click at [1121, 530] on span "Create Message" at bounding box center [1116, 528] width 80 height 18
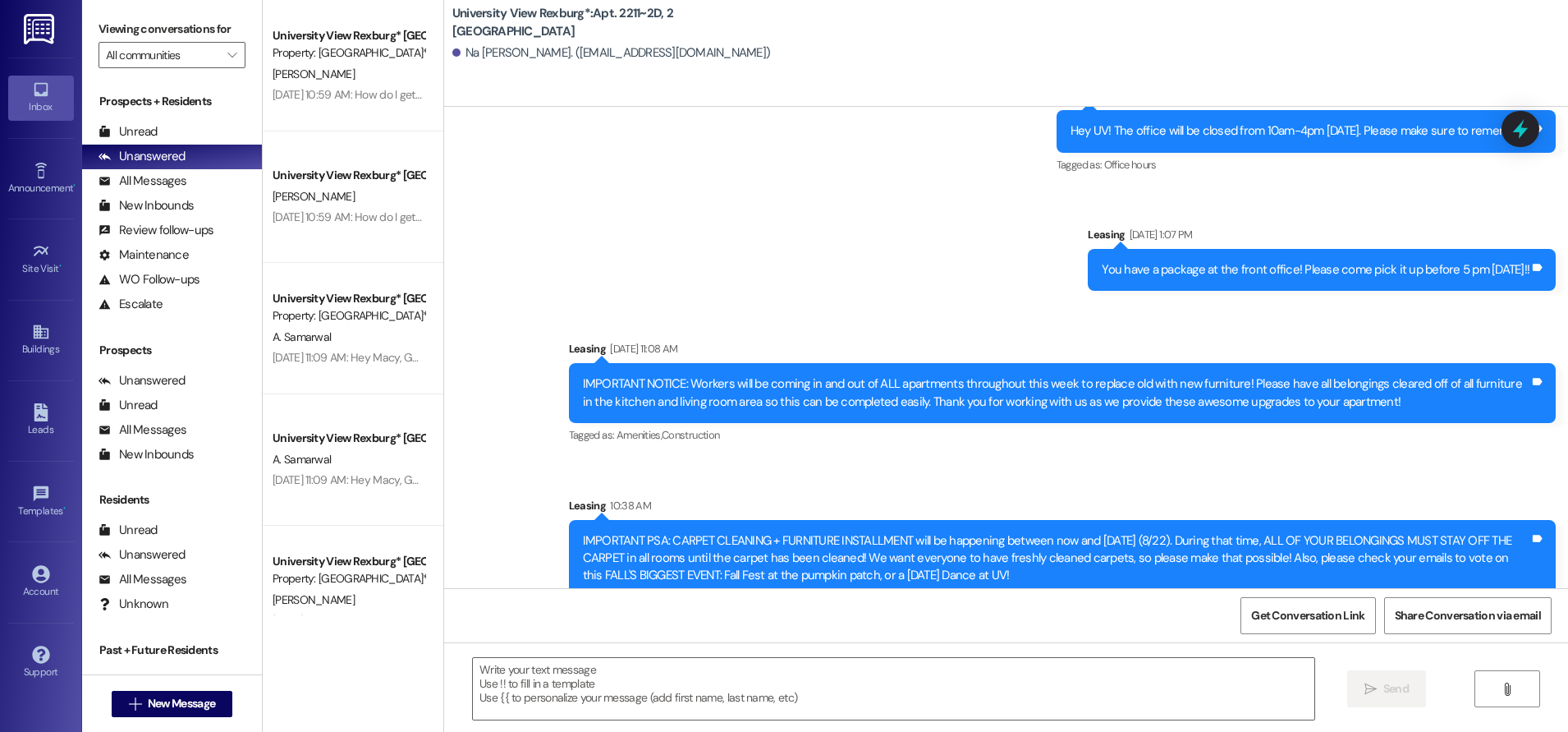
scroll to position [12088, 0]
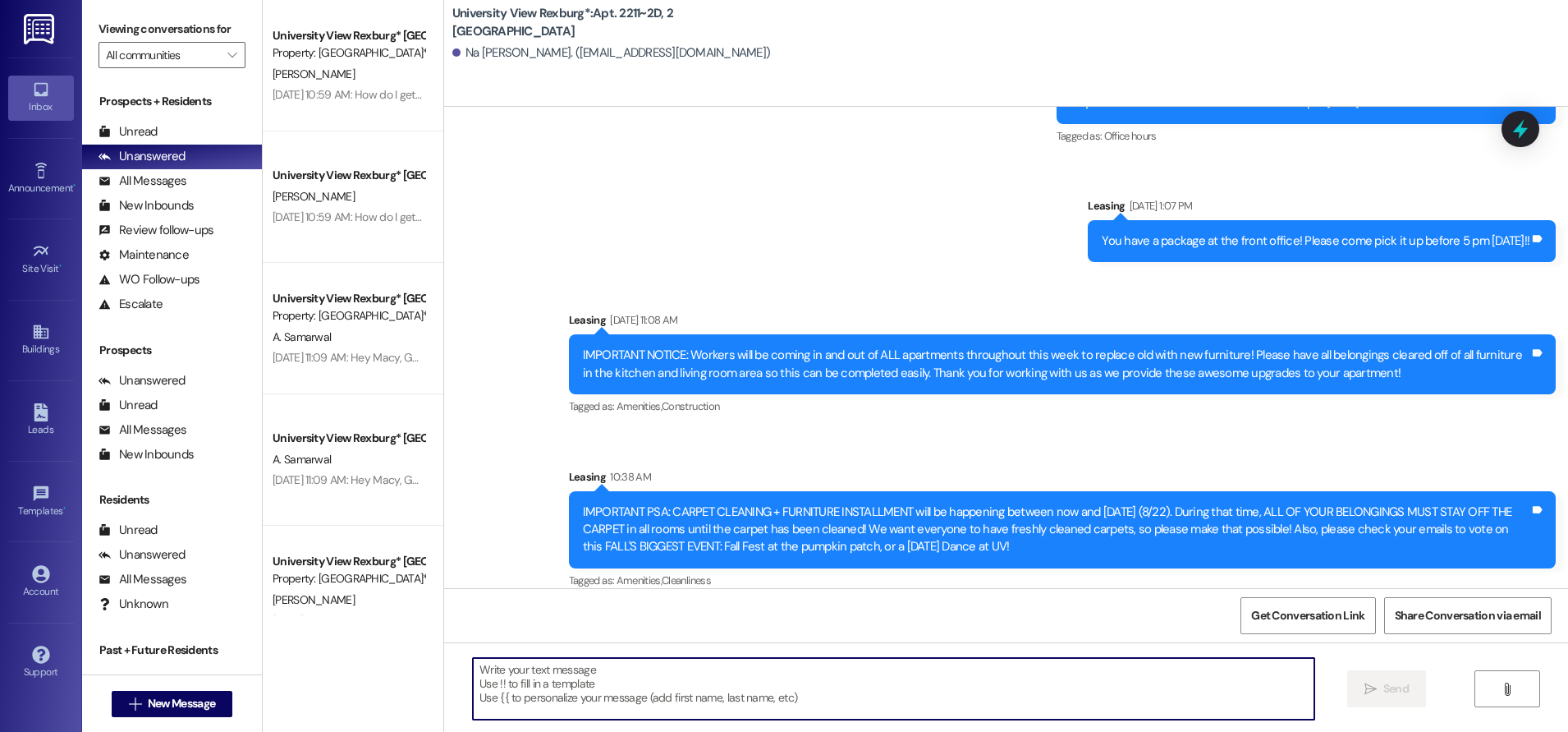
click at [801, 683] on textarea at bounding box center [893, 688] width 841 height 62
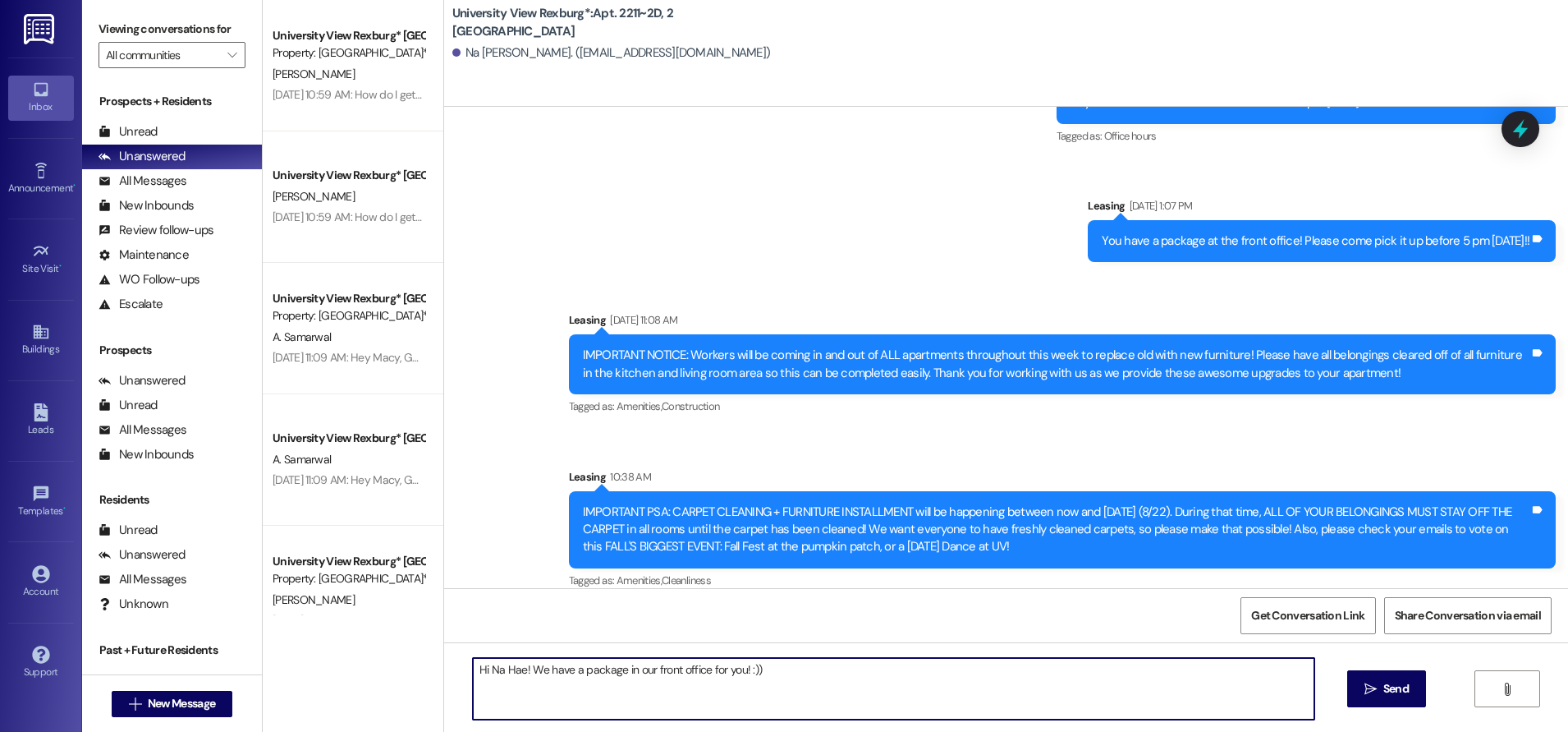
click at [610, 672] on textarea "Hi Na Hae! We have a package in our front office for you! :))" at bounding box center [893, 688] width 841 height 62
click at [792, 672] on textarea "Hi Na Hae! We have a package here, in our front office for you! :))" at bounding box center [893, 688] width 841 height 62
type textarea "Hi Na Hae! We have a package here, in our front office for you! :)) Could you p…"
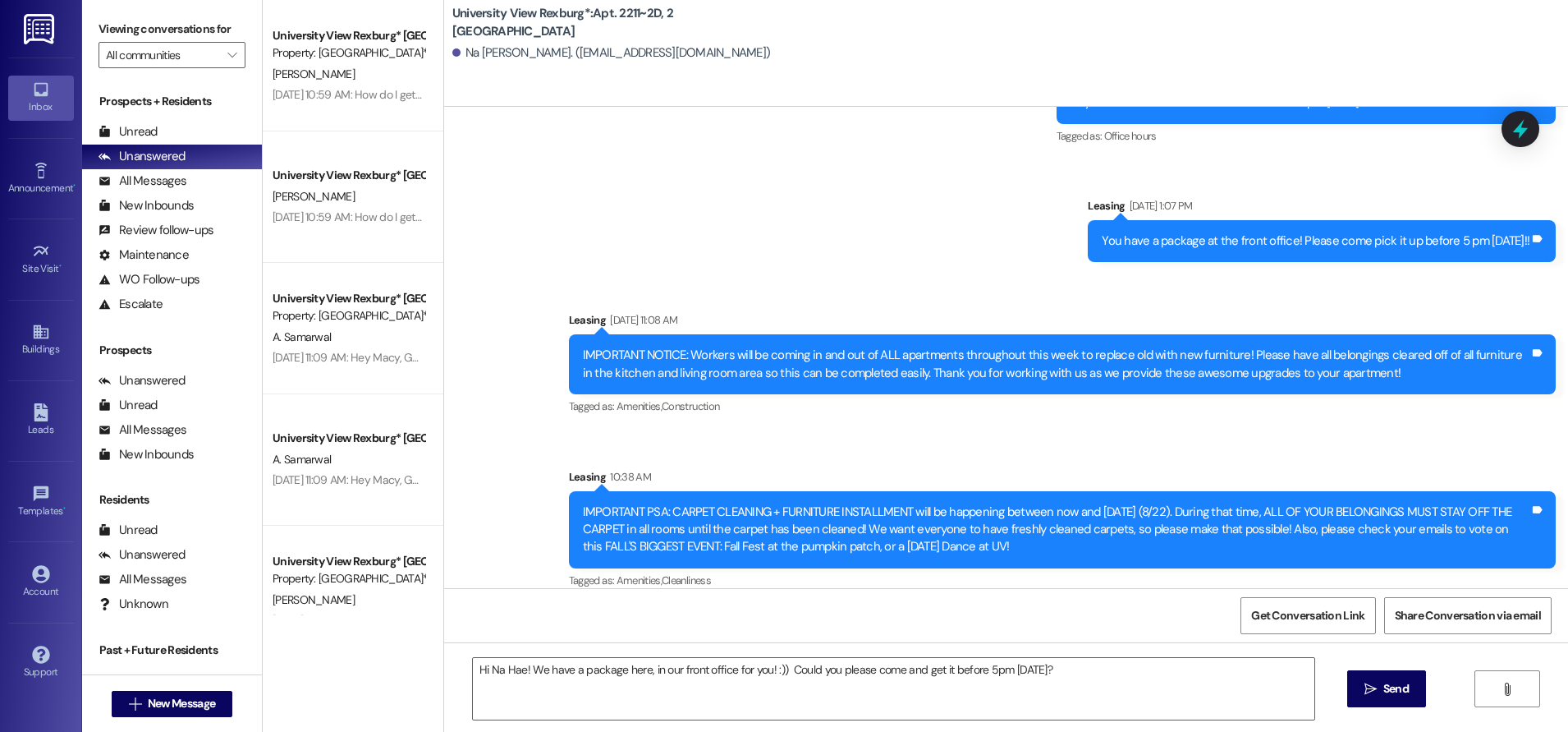
click at [1400, 687] on span "Send" at bounding box center [1396, 689] width 26 height 18
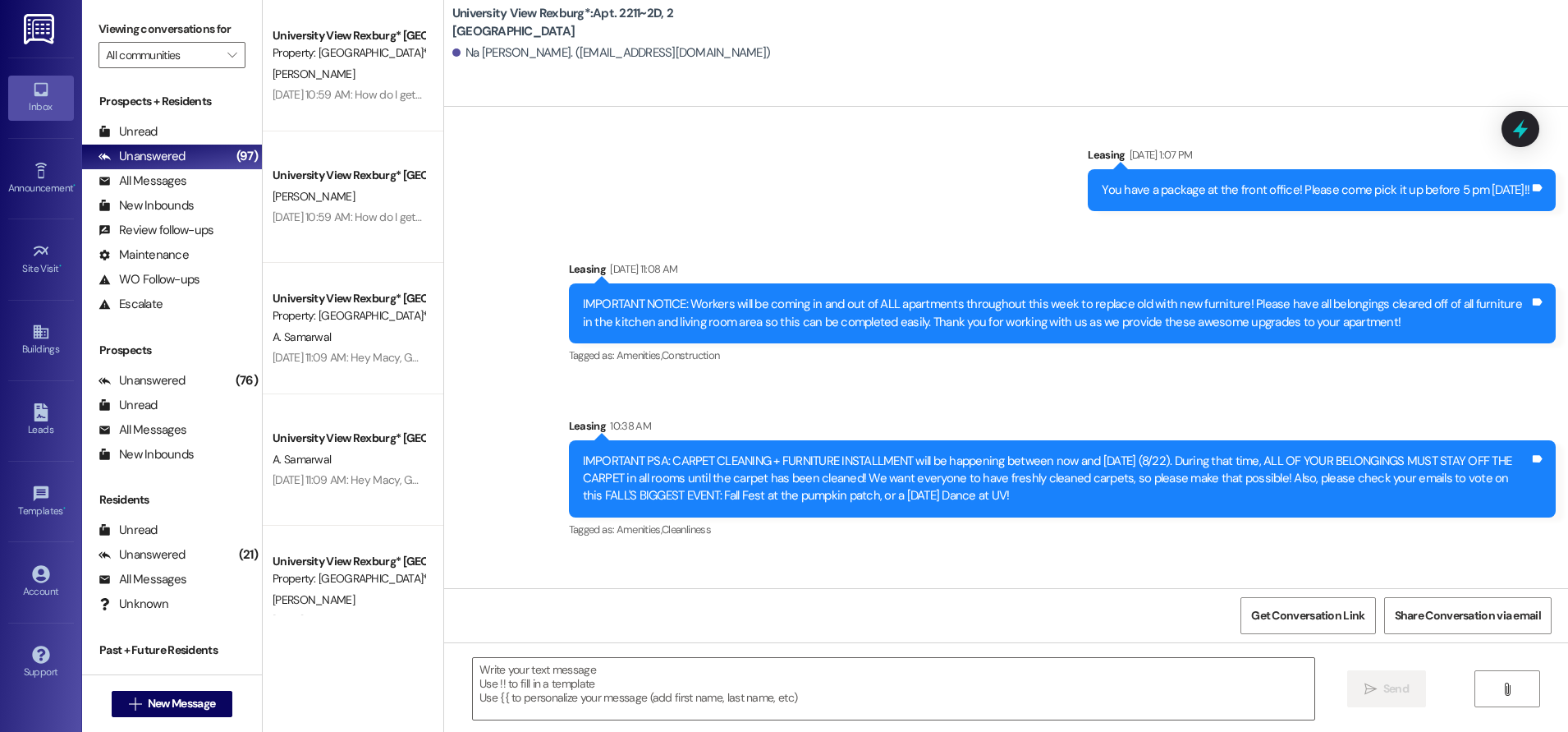
scroll to position [12202, 0]
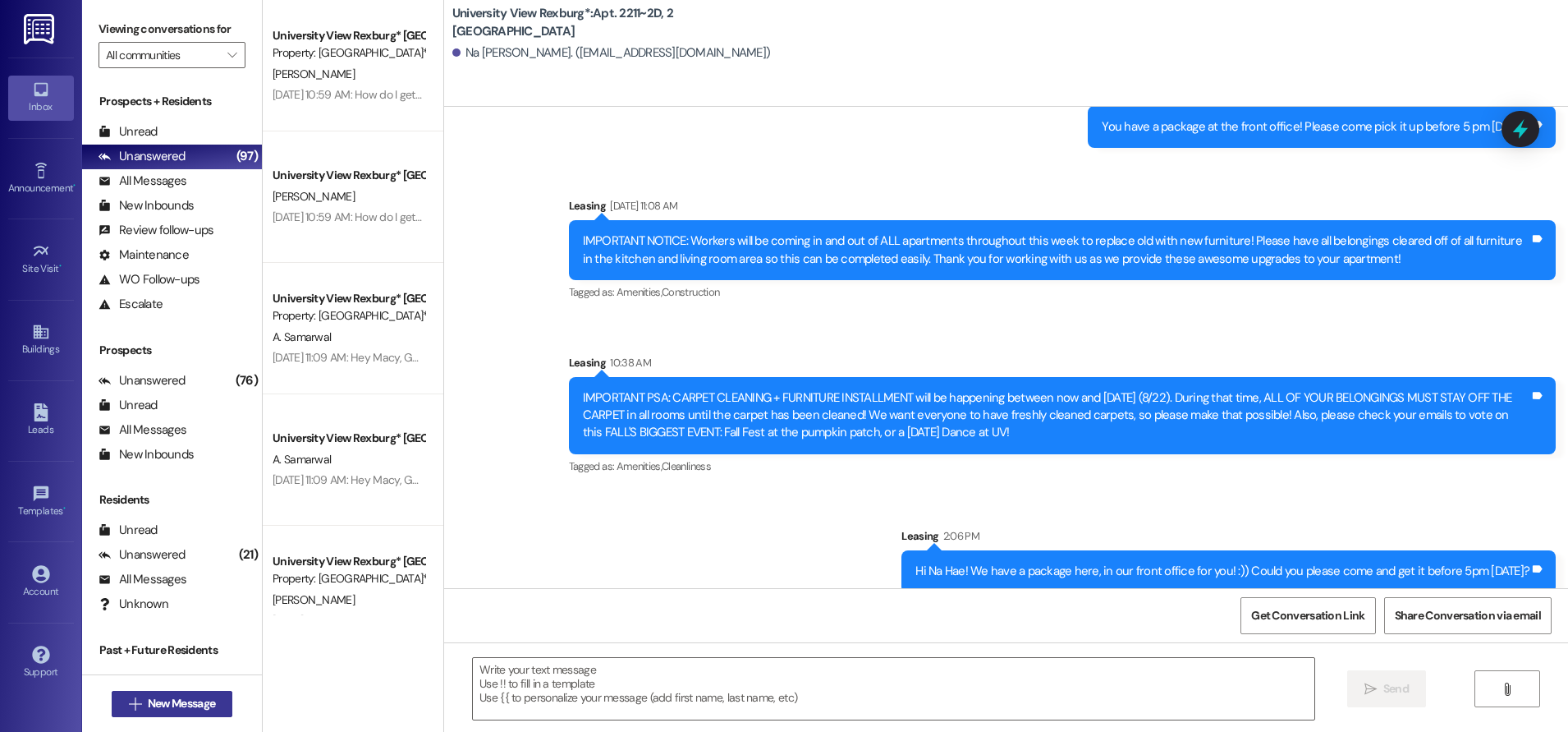
click at [161, 701] on span "New Message" at bounding box center [181, 703] width 67 height 18
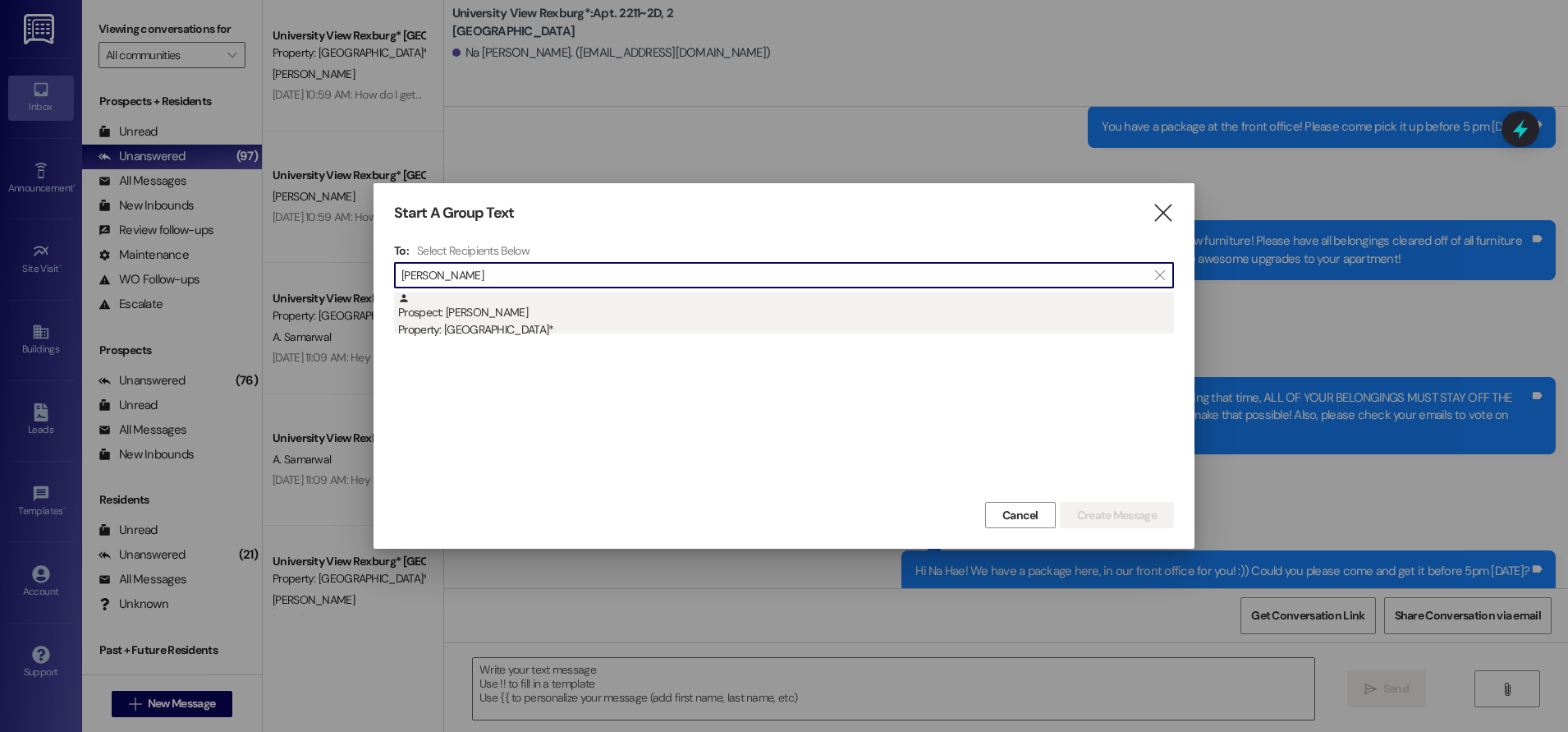
type input "[PERSON_NAME]"
click at [481, 315] on div "Prospect: [PERSON_NAME] Property: [GEOGRAPHIC_DATA]*" at bounding box center [786, 316] width 776 height 47
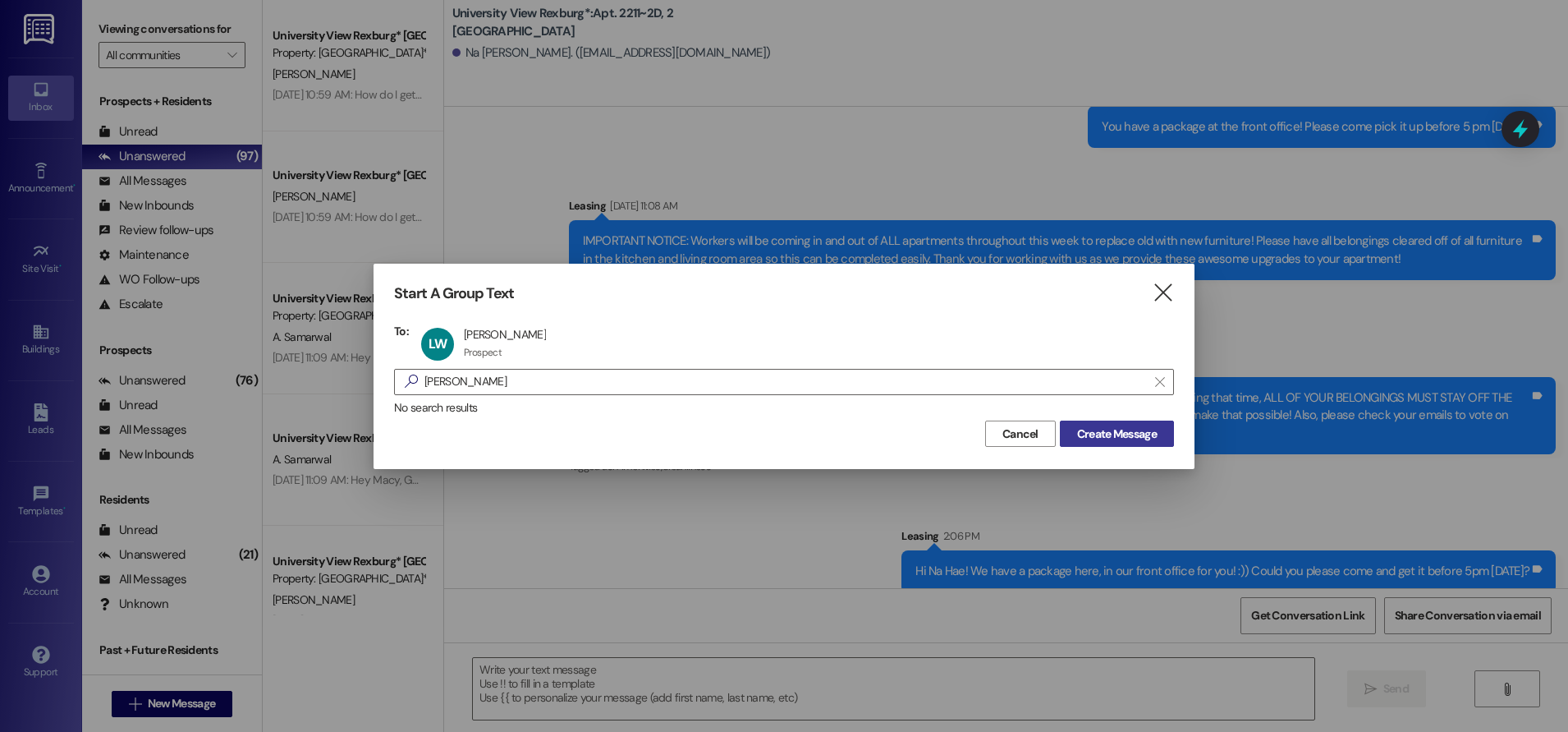
click at [1094, 440] on span "Create Message" at bounding box center [1116, 434] width 80 height 18
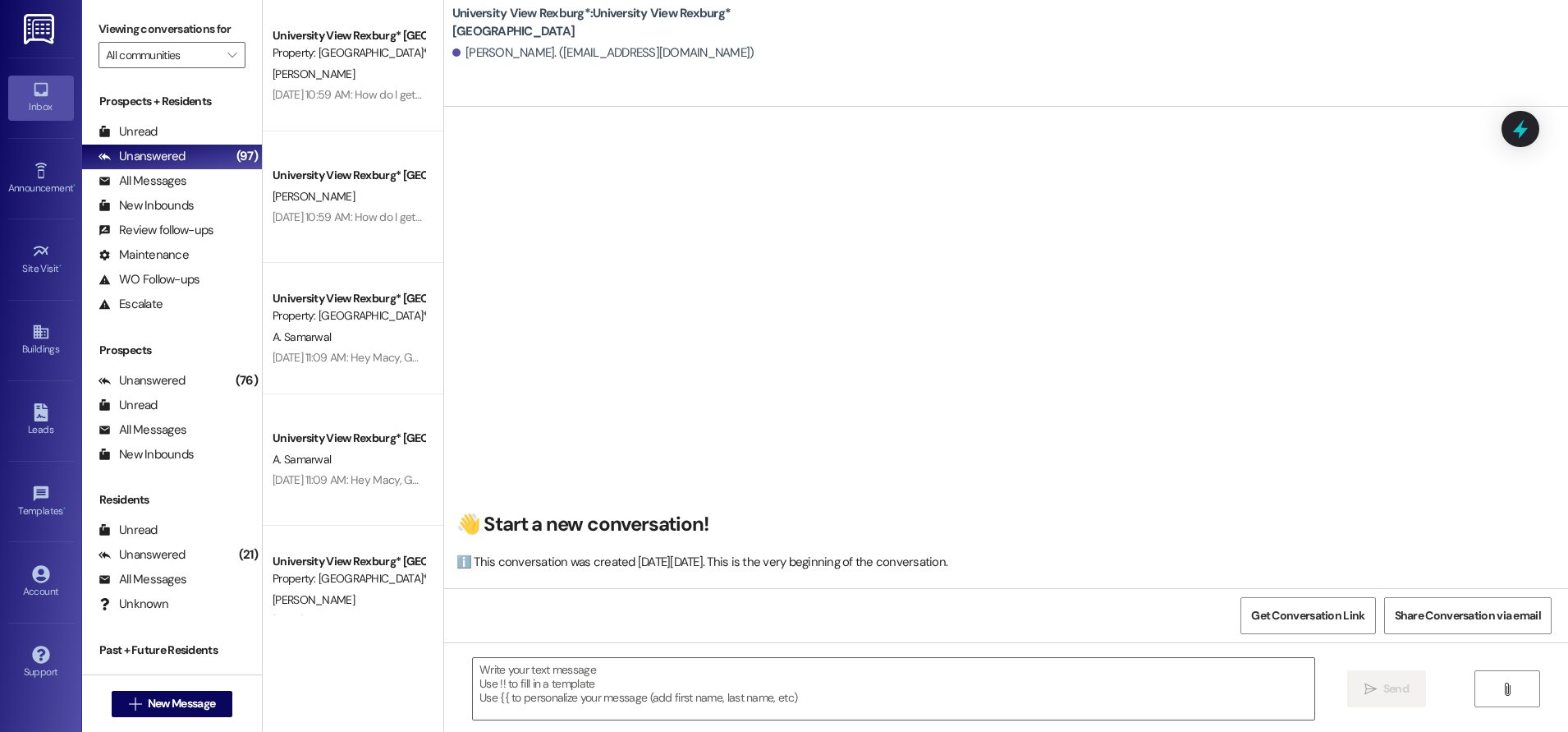
scroll to position [1, 0]
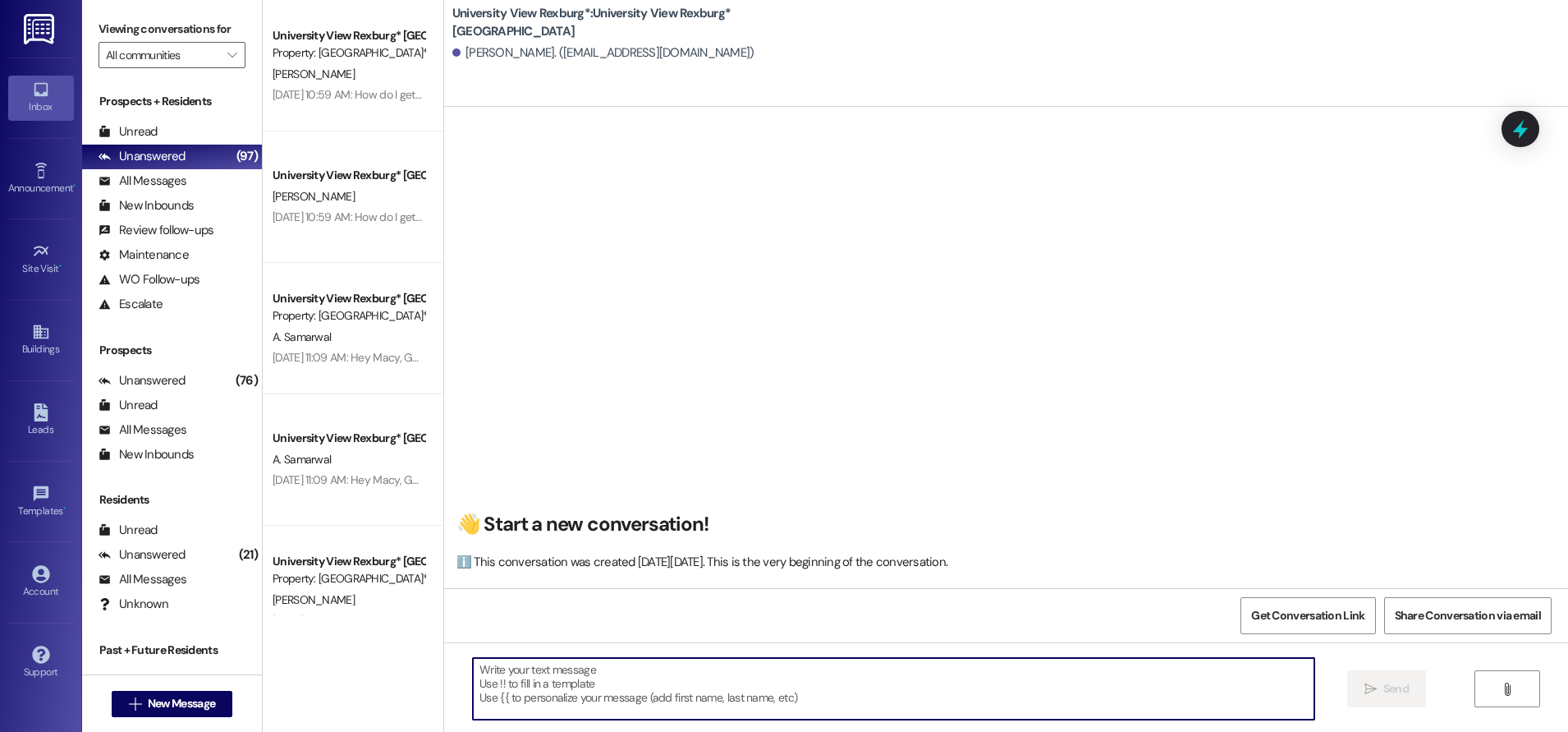
click at [557, 684] on textarea at bounding box center [893, 688] width 841 height 62
click at [518, 670] on textarea "Hi [PERSON_NAME]!" at bounding box center [893, 688] width 841 height 62
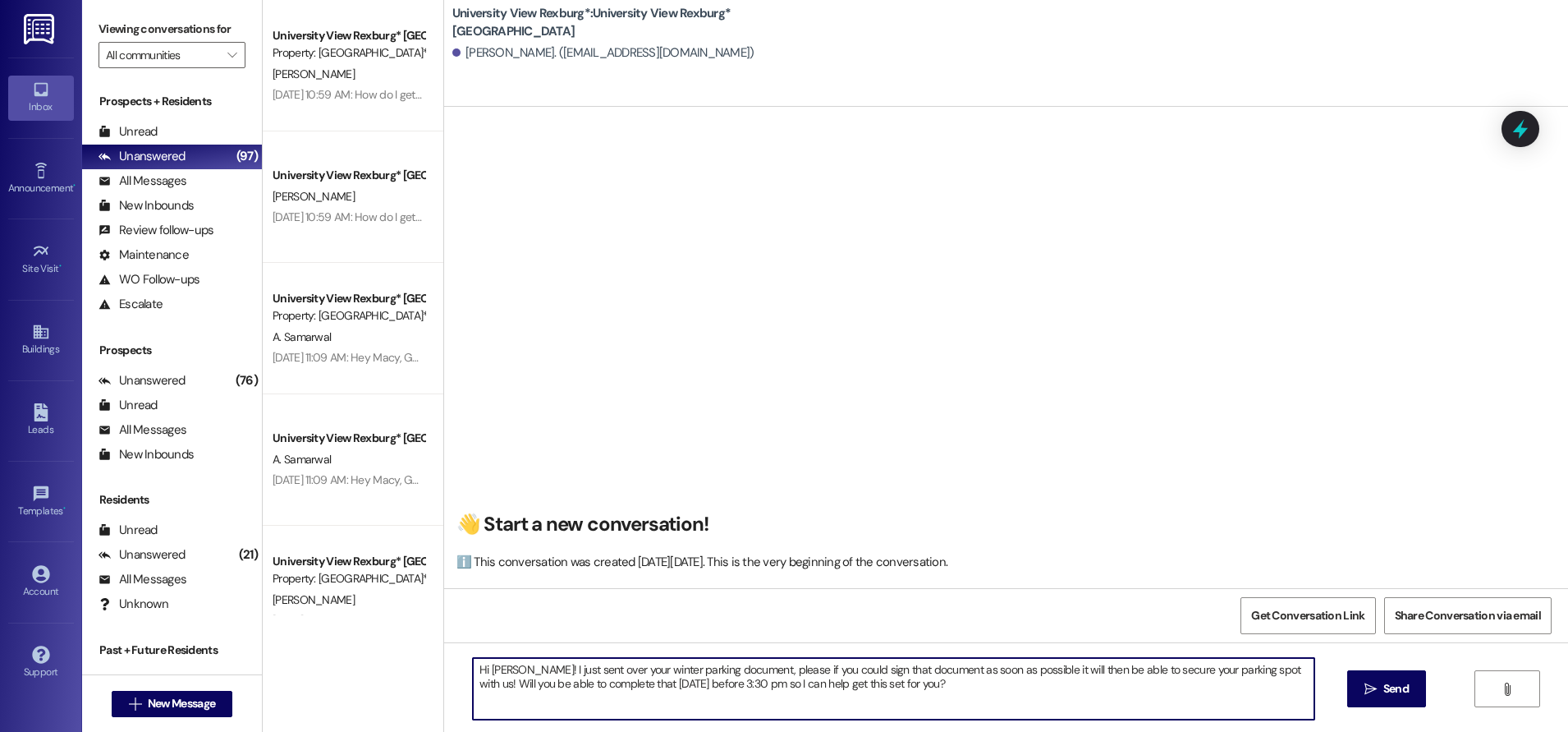
click at [509, 670] on textarea "Hi [PERSON_NAME]! I just sent over your winter parking document, please if you …" at bounding box center [893, 688] width 841 height 62
click at [563, 673] on textarea "Hi [PERSON_NAME]! This is [PERSON_NAME] :)) I just sent over your winter parkin…" at bounding box center [893, 688] width 841 height 62
click at [570, 668] on textarea "Hi [PERSON_NAME]! This is [PERSON_NAME] :)) I just sent over your winter parkin…" at bounding box center [893, 688] width 841 height 62
click at [890, 687] on textarea "Hi [PERSON_NAME]! This is Hailey with University View. :)) I just sent over you…" at bounding box center [893, 688] width 841 height 62
click at [1064, 678] on textarea "Hi [PERSON_NAME]! This is Hailey with University View. :)) I just sent over you…" at bounding box center [893, 688] width 841 height 62
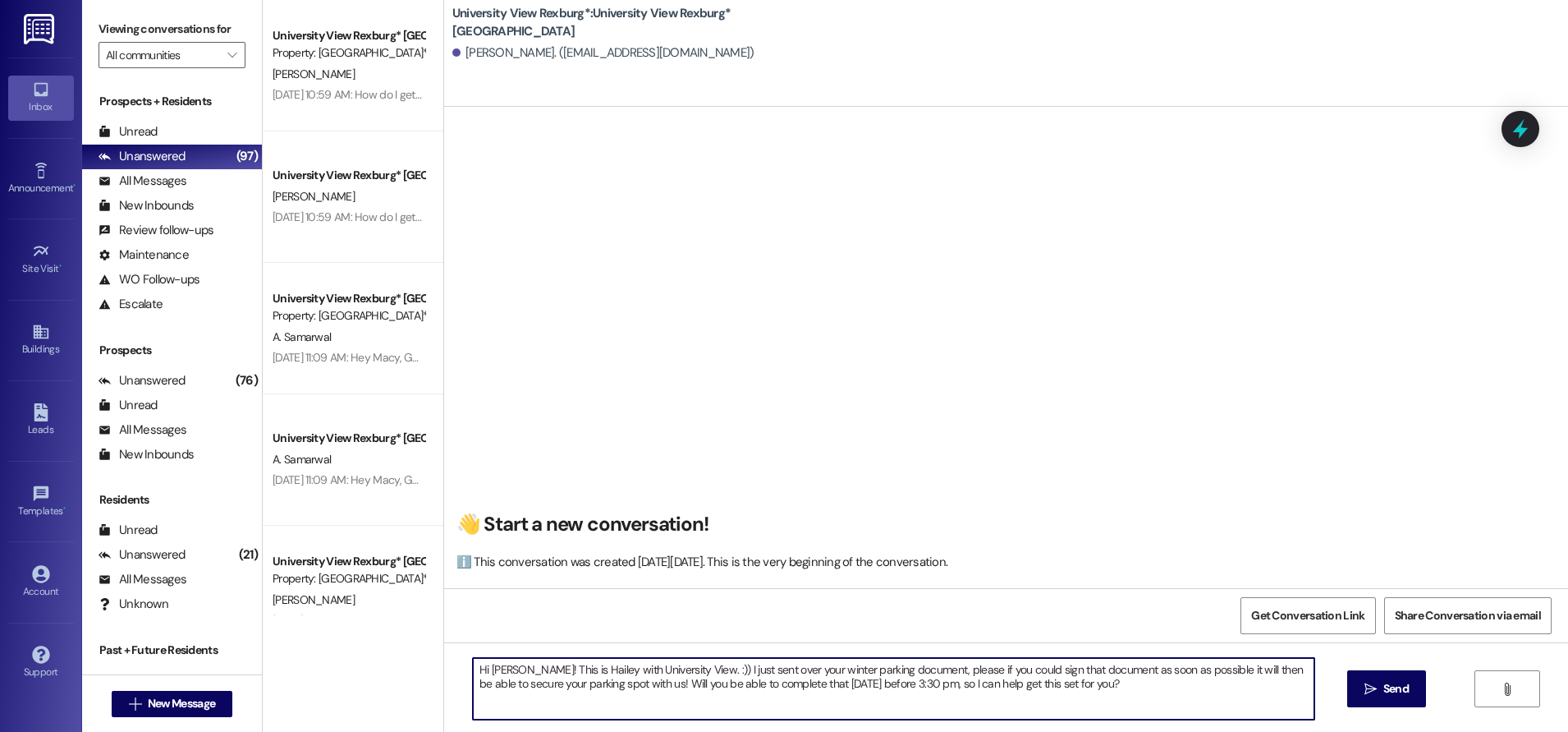
click at [981, 705] on textarea "Hi [PERSON_NAME]! This is Hailey with University View. :)) I just sent over you…" at bounding box center [893, 688] width 841 height 62
click at [1060, 707] on textarea "Hi [PERSON_NAME]! This is Hailey with University View. :)) I just sent over you…" at bounding box center [893, 688] width 841 height 62
drag, startPoint x: 468, startPoint y: 671, endPoint x: 1144, endPoint y: 702, distance: 676.7
click at [1127, 713] on textarea "Hi [PERSON_NAME]! This is Hailey with University View. :)) I just sent over you…" at bounding box center [893, 688] width 841 height 62
type textarea "Hi [PERSON_NAME]! This is Hailey with University View. :)) I just sent over you…"
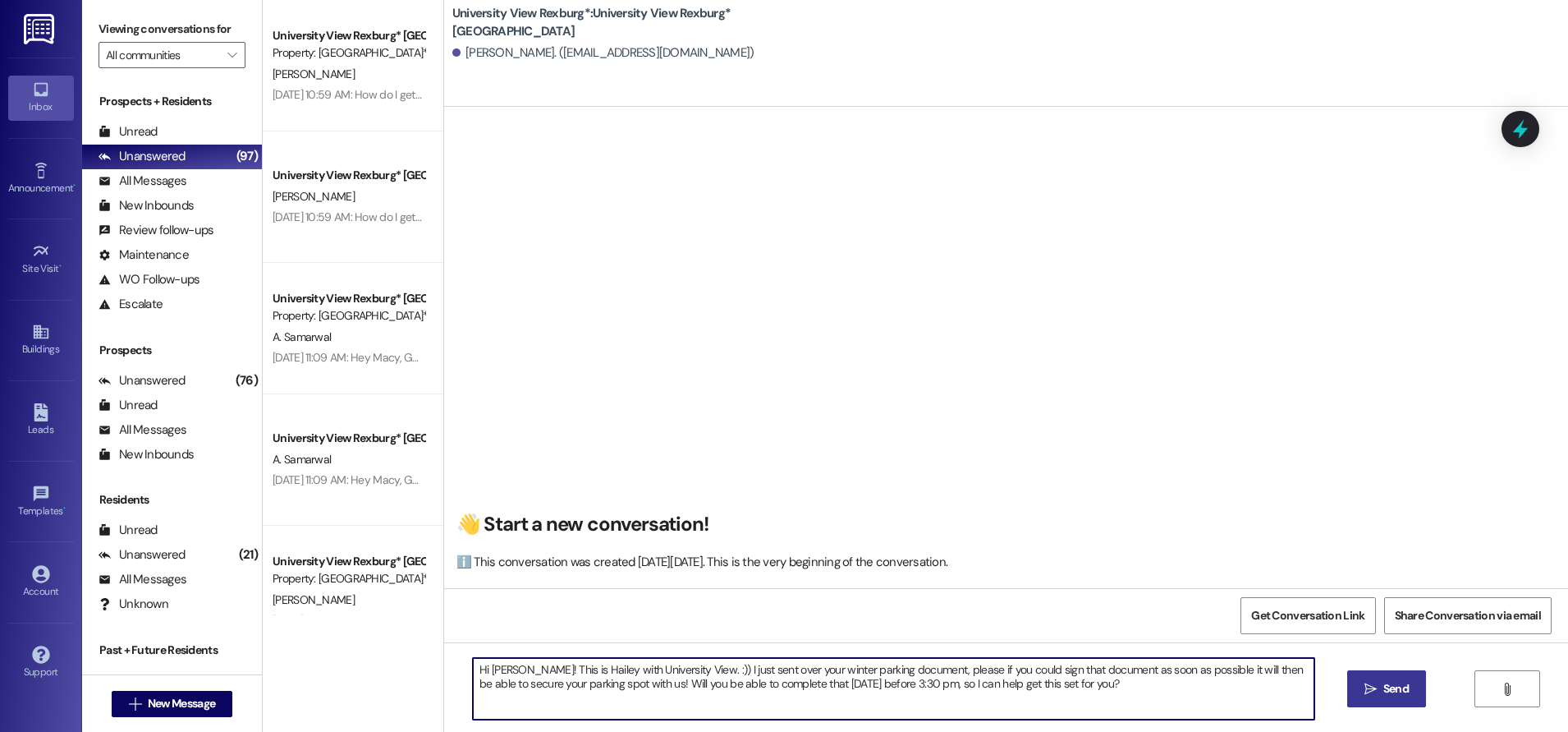
click at [1391, 687] on span "Send" at bounding box center [1396, 689] width 26 height 18
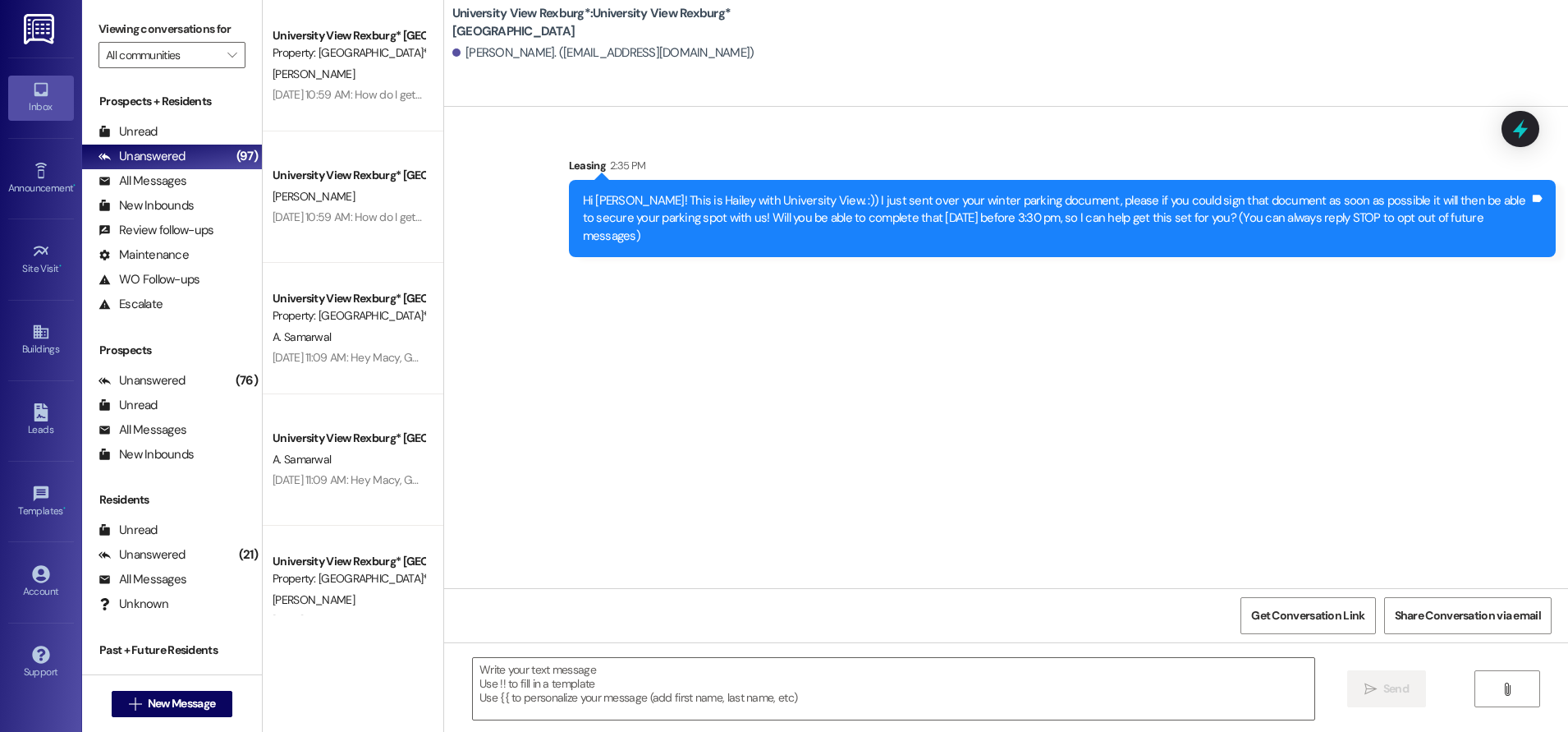
scroll to position [0, 0]
